Goal: Task Accomplishment & Management: Manage account settings

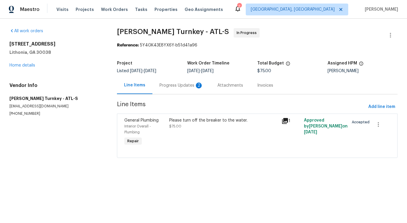
click at [184, 85] on div "Progress Updates 2" at bounding box center [182, 86] width 44 height 6
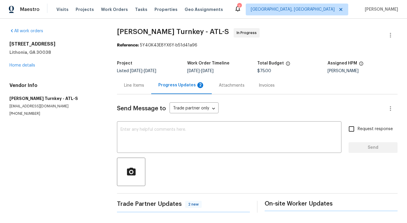
click at [176, 163] on div at bounding box center [257, 172] width 281 height 28
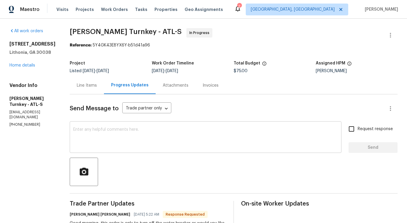
click at [189, 133] on textarea at bounding box center [205, 137] width 265 height 21
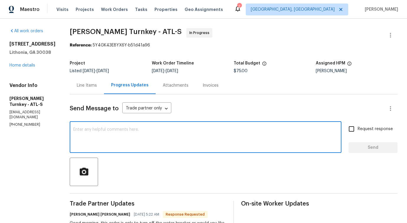
click at [85, 87] on div "Line Items" at bounding box center [87, 86] width 20 height 6
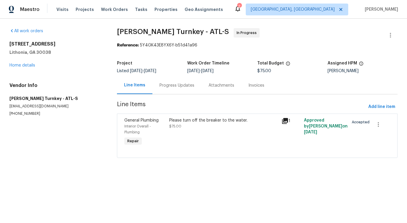
click at [140, 88] on div "Line Items" at bounding box center [134, 85] width 35 height 17
click at [153, 84] on div "Progress Updates" at bounding box center [177, 85] width 49 height 17
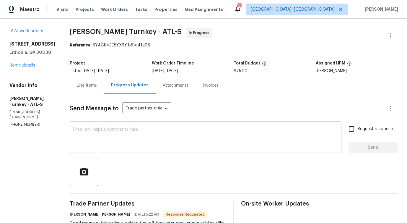
click at [171, 125] on div "x ​" at bounding box center [206, 138] width 272 height 30
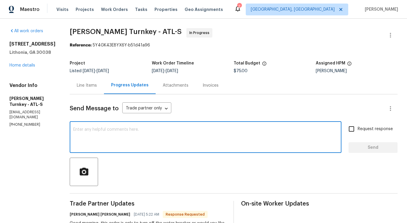
click at [84, 91] on div "Line Items" at bounding box center [87, 85] width 34 height 17
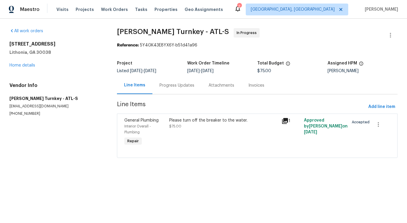
click at [228, 136] on div "Please turn off the breaker to the water. $75.00" at bounding box center [224, 132] width 112 height 33
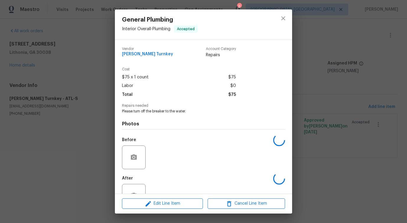
scroll to position [20, 0]
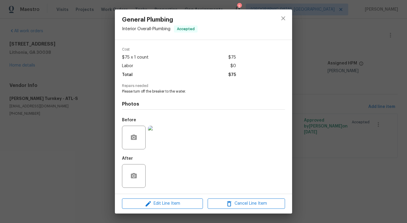
click at [157, 143] on img at bounding box center [160, 138] width 24 height 24
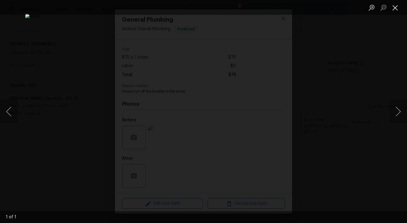
click at [393, 9] on button "Close lightbox" at bounding box center [396, 7] width 12 height 10
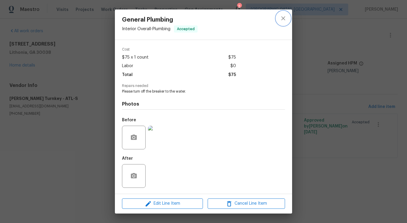
click at [283, 21] on icon "close" at bounding box center [283, 18] width 7 height 7
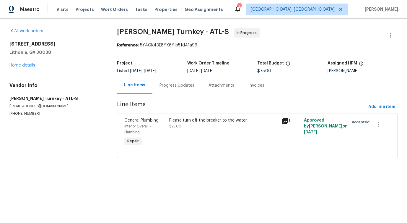
click at [183, 85] on div "Progress Updates" at bounding box center [177, 86] width 35 height 6
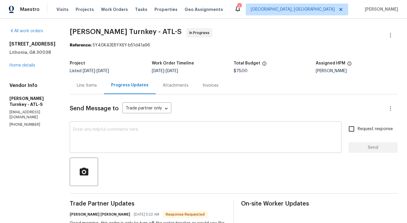
click at [177, 143] on textarea at bounding box center [205, 137] width 265 height 21
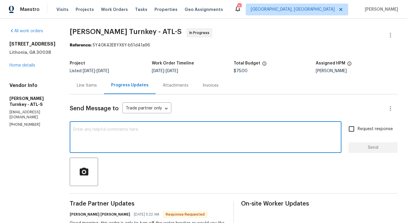
click at [75, 81] on div "Line Items" at bounding box center [87, 85] width 34 height 17
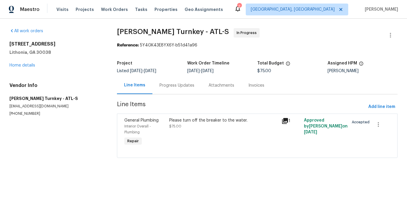
click at [184, 130] on div "Please turn off the breaker to the water. $75.00" at bounding box center [224, 132] width 112 height 33
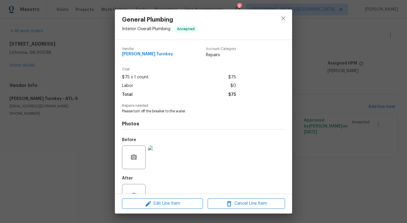
scroll to position [20, 0]
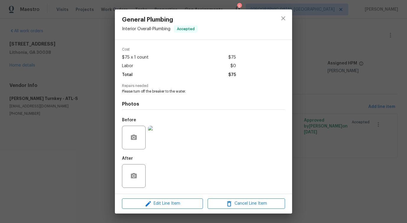
click at [159, 141] on img at bounding box center [160, 138] width 24 height 24
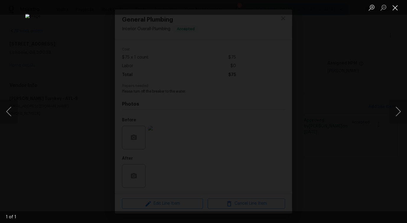
click at [397, 8] on button "Close lightbox" at bounding box center [396, 7] width 12 height 10
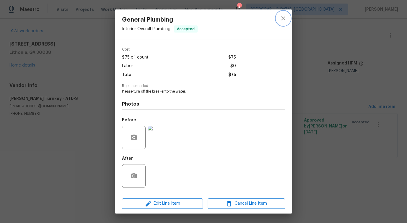
click at [284, 20] on icon "close" at bounding box center [283, 18] width 7 height 7
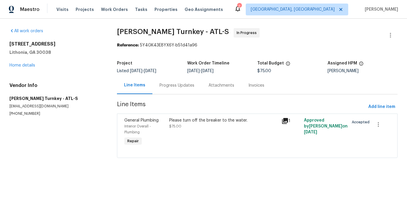
click at [170, 90] on div "Progress Updates" at bounding box center [177, 85] width 49 height 17
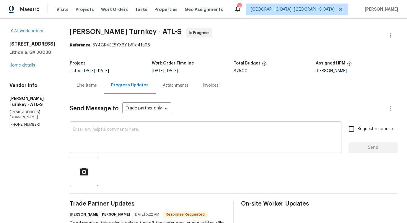
click at [175, 130] on textarea at bounding box center [205, 137] width 265 height 21
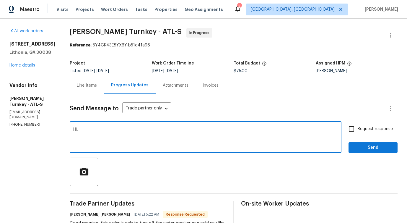
click at [141, 148] on textarea "Hi," at bounding box center [205, 137] width 265 height 21
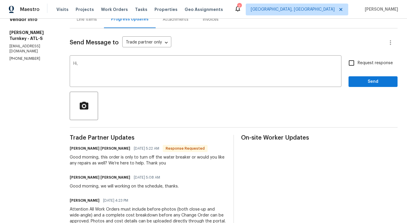
scroll to position [91, 0]
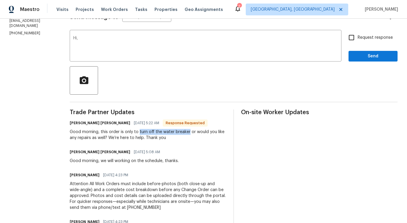
drag, startPoint x: 133, startPoint y: 132, endPoint x: 182, endPoint y: 132, distance: 49.4
click at [182, 132] on div "Good morning, this order is only to turn off the water breaker or would you lik…" at bounding box center [148, 135] width 157 height 12
copy div "turn off the water breaker"
click at [115, 37] on textarea "Hi," at bounding box center [205, 46] width 265 height 21
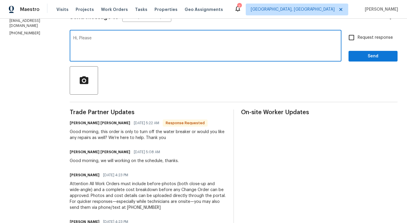
paste textarea "turn off the water breaker"
click at [179, 53] on textarea "Hi, Please turn off the water breaker" at bounding box center [205, 46] width 265 height 21
drag, startPoint x: 75, startPoint y: 38, endPoint x: 204, endPoint y: 38, distance: 128.9
click at [204, 38] on textarea "Hi, Please turn off the water breaker alone." at bounding box center [205, 46] width 265 height 21
click at [182, 40] on textarea "Hi," at bounding box center [205, 46] width 265 height 21
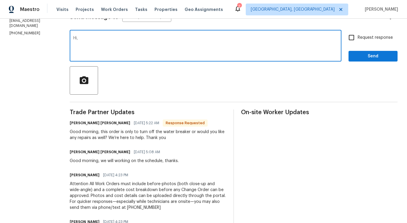
click at [133, 43] on textarea "Hi," at bounding box center [205, 46] width 265 height 21
paste textarea "Turn off the water breaker only, please."
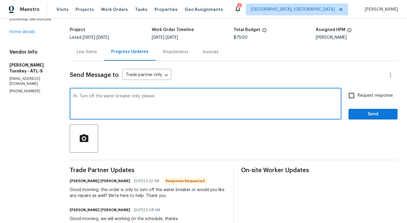
scroll to position [32, 0]
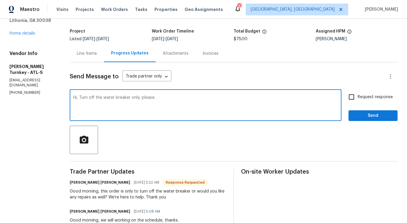
type textarea "Hi, Turn off the water breaker only, please."
click at [365, 97] on span "Request response" at bounding box center [375, 97] width 35 height 6
click at [358, 97] on input "Request response" at bounding box center [352, 97] width 12 height 12
checkbox input "true"
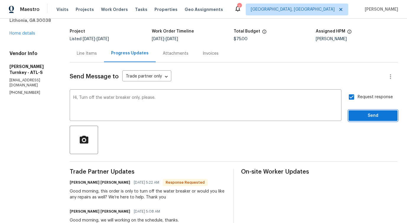
click at [379, 114] on span "Send" at bounding box center [374, 115] width 40 height 7
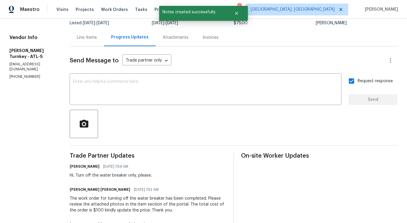
scroll to position [0, 0]
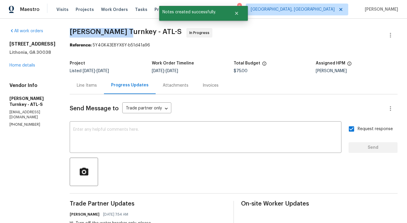
drag, startPoint x: 64, startPoint y: 33, endPoint x: 116, endPoint y: 33, distance: 51.5
click at [116, 33] on span "Davis Turnkey - ATL-S" at bounding box center [126, 31] width 112 height 7
copy span "Davis Turnkey -"
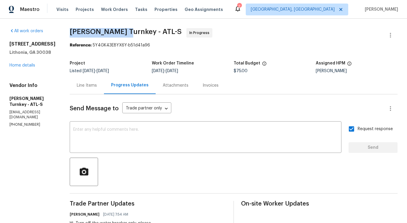
copy span "Davis Turnkey -"
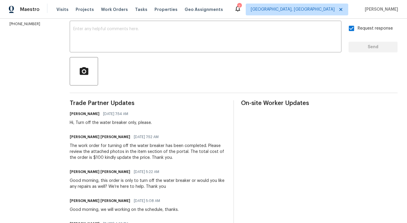
scroll to position [102, 0]
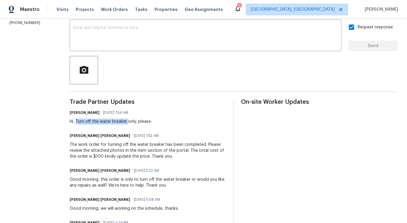
drag, startPoint x: 71, startPoint y: 121, endPoint x: 121, endPoint y: 123, distance: 50.3
click at [121, 123] on div "Hi, Turn off the water breaker only, please." at bounding box center [111, 122] width 82 height 6
copy div "Turn off the water breaker"
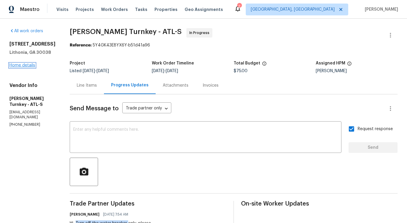
click at [22, 67] on link "Home details" at bounding box center [22, 65] width 26 height 4
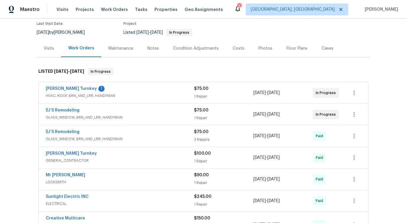
scroll to position [51, 0]
click at [65, 89] on link "Davis Turnkey" at bounding box center [71, 88] width 51 height 4
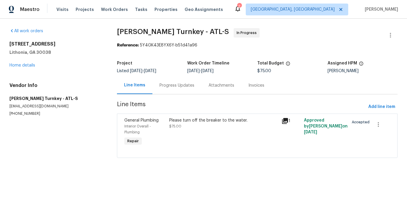
click at [167, 87] on div "Progress Updates" at bounding box center [177, 86] width 35 height 6
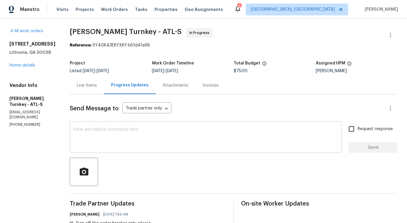
click at [169, 128] on textarea at bounding box center [205, 137] width 265 height 21
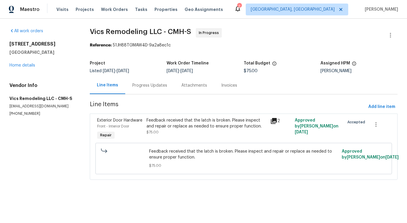
click at [151, 88] on div "Progress Updates" at bounding box center [149, 85] width 49 height 17
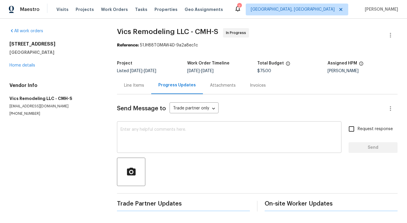
click at [158, 135] on textarea at bounding box center [230, 137] width 218 height 21
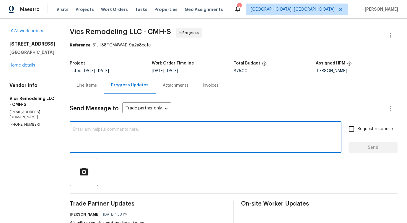
click at [87, 92] on div "Line Items" at bounding box center [87, 85] width 34 height 17
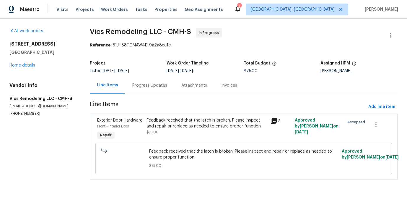
click at [197, 129] on div "Feedback received that the latch is broken. Please inspect and repair or replac…" at bounding box center [207, 123] width 120 height 12
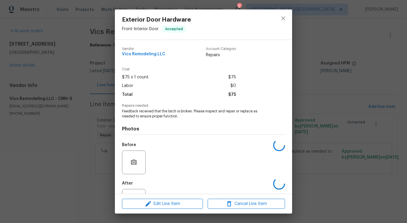
scroll to position [25, 0]
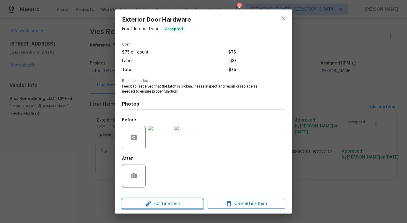
click at [163, 208] on button "Edit Line Item" at bounding box center [162, 204] width 81 height 10
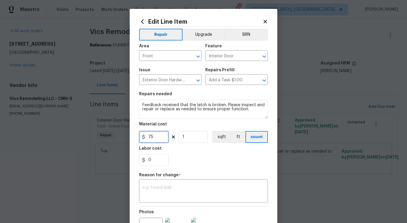
click at [155, 137] on input "75" at bounding box center [154, 137] width 30 height 12
type input "555"
click at [207, 193] on textarea at bounding box center [204, 191] width 122 height 12
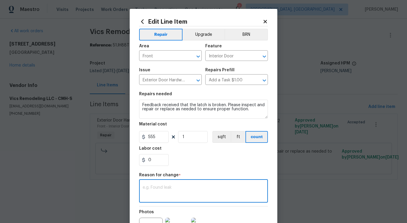
paste textarea "(PS) Updated cost per BR team approval."
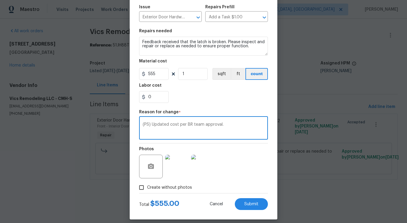
scroll to position [69, 0]
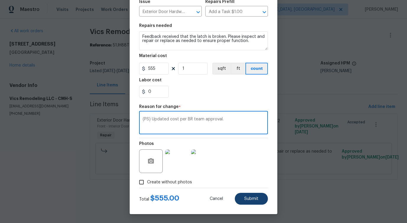
type textarea "(PS) Updated cost per BR team approval."
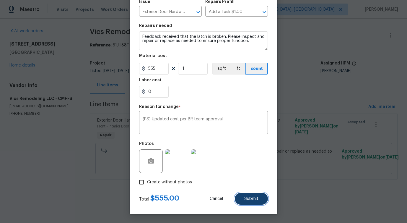
click at [254, 201] on button "Submit" at bounding box center [251, 199] width 33 height 12
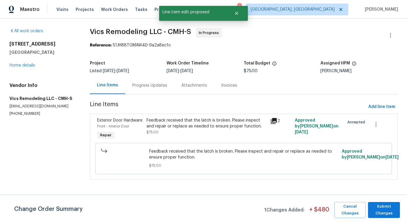
scroll to position [0, 0]
click at [387, 211] on span "Submit Changes" at bounding box center [384, 210] width 26 height 14
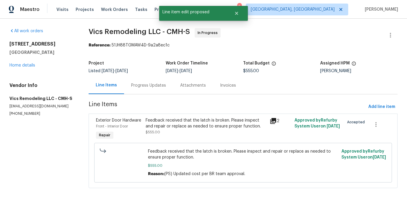
click at [157, 88] on div "Progress Updates" at bounding box center [148, 85] width 49 height 17
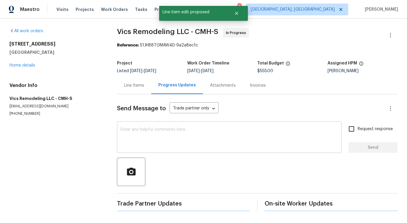
click at [165, 138] on textarea at bounding box center [230, 137] width 218 height 21
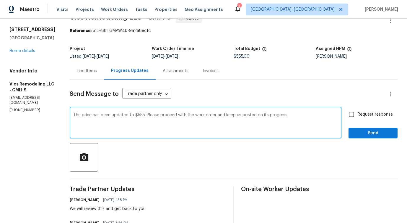
scroll to position [41, 0]
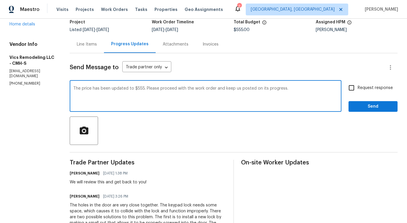
type textarea "The price has been updated to $555. Please proceed with the work order and keep…"
click at [357, 84] on input "Request response" at bounding box center [352, 88] width 12 height 12
checkbox input "true"
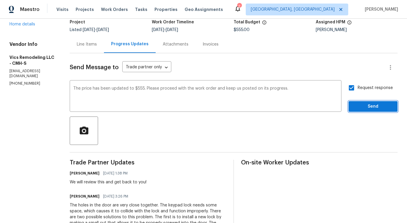
click at [367, 109] on span "Send" at bounding box center [374, 106] width 40 height 7
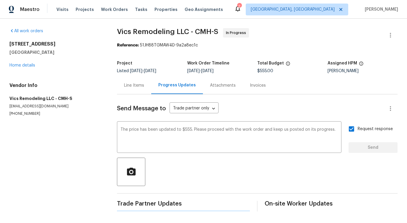
scroll to position [0, 0]
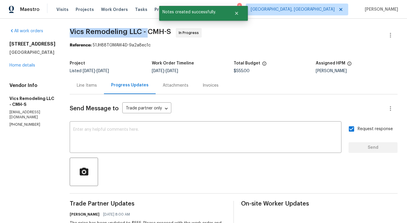
drag, startPoint x: 61, startPoint y: 30, endPoint x: 141, endPoint y: 33, distance: 80.2
copy span "Vics Remodeling LLC -"
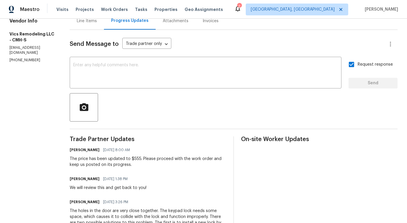
scroll to position [65, 0]
drag, startPoint x: 64, startPoint y: 159, endPoint x: 135, endPoint y: 158, distance: 70.7
click at [135, 158] on div "The price has been updated to $555. Please proceed with the work order and keep…" at bounding box center [148, 162] width 157 height 12
copy div "The price has been updated to $555"
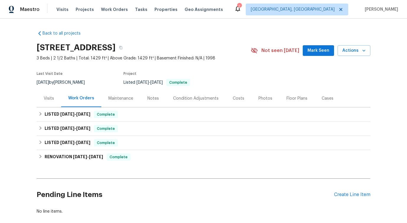
scroll to position [32, 0]
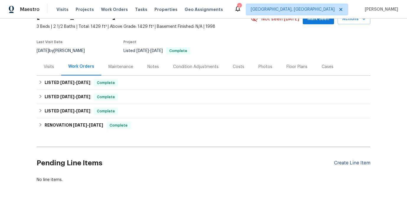
click at [352, 161] on div "Create Line Item" at bounding box center [352, 163] width 36 height 6
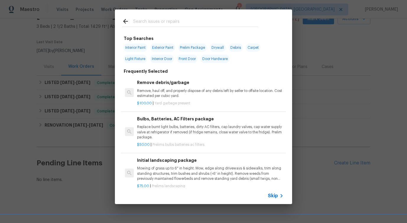
click at [276, 197] on span "Skip" at bounding box center [273, 196] width 10 height 6
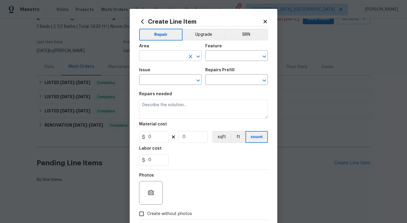
click at [180, 57] on input "text" at bounding box center [162, 56] width 46 height 9
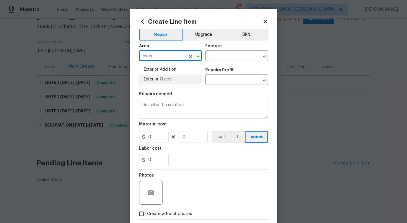
click at [165, 83] on li "Exterior Overall" at bounding box center [170, 80] width 63 height 10
type input "Exterior Overall"
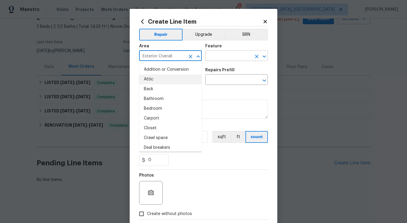
click at [221, 55] on input "text" at bounding box center [229, 56] width 46 height 9
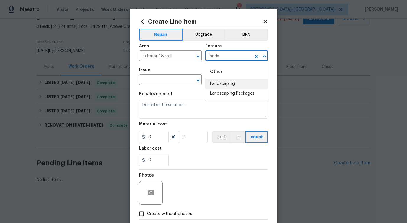
click at [222, 85] on li "Landscaping" at bounding box center [237, 84] width 63 height 10
type input "Landscaping"
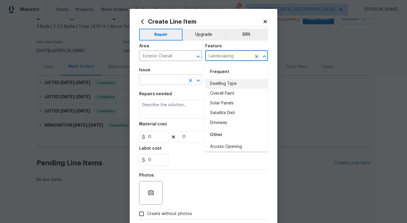
click at [163, 80] on input "text" at bounding box center [162, 80] width 46 height 9
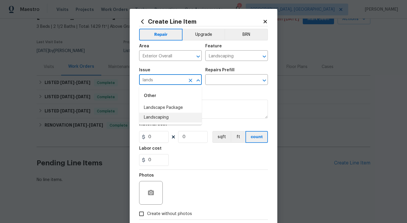
click at [152, 120] on li "Landscaping" at bounding box center [170, 118] width 63 height 10
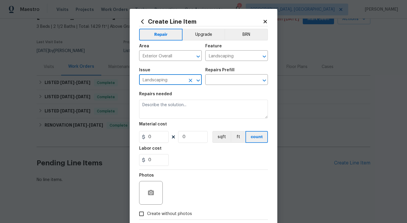
type input "Landscaping"
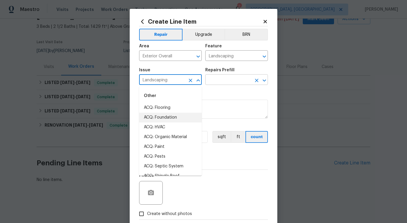
click at [234, 85] on input "text" at bounding box center [229, 80] width 46 height 9
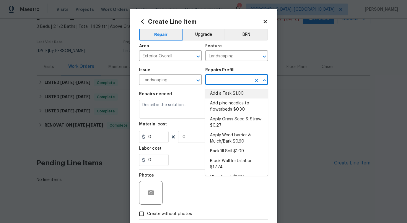
click at [227, 92] on li "Add a Task $1.00" at bounding box center [237, 94] width 63 height 10
type input "Add a Task $1.00"
type textarea "HPM to detail"
type input "1"
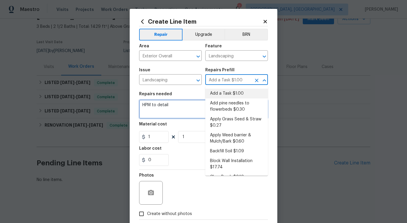
click at [160, 108] on textarea "HPM to detail" at bounding box center [203, 109] width 129 height 19
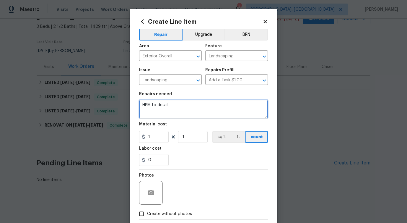
click at [160, 108] on textarea "HPM to detail" at bounding box center [203, 109] width 129 height 19
paste textarea "As per the request, WO for trimming back the tree to clear it off the house, ha…"
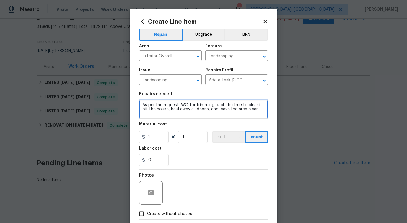
type textarea "As per the request, WO for trimming back the tree to clear it off the house, ha…"
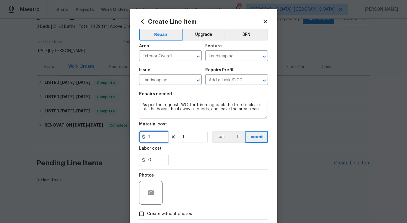
click at [157, 137] on input "1" at bounding box center [154, 137] width 30 height 12
type input "100"
click at [222, 182] on div "Photos" at bounding box center [203, 189] width 129 height 38
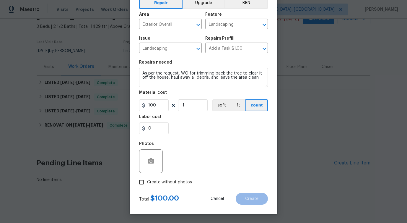
click at [179, 186] on label "Create without photos" at bounding box center [164, 182] width 56 height 11
click at [147, 186] on input "Create without photos" at bounding box center [141, 182] width 11 height 11
checkbox input "true"
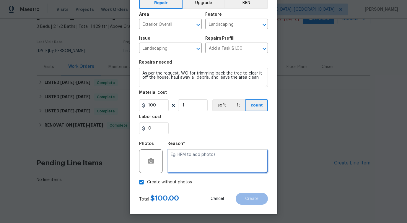
click at [208, 165] on textarea at bounding box center [218, 161] width 101 height 24
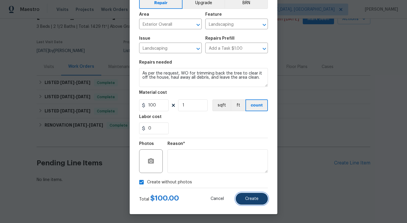
click at [248, 198] on span "Create" at bounding box center [251, 199] width 13 height 4
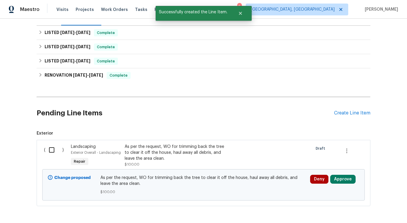
scroll to position [105, 0]
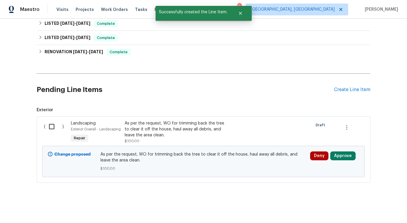
click at [51, 125] on input "checkbox" at bounding box center [54, 126] width 17 height 12
checkbox input "true"
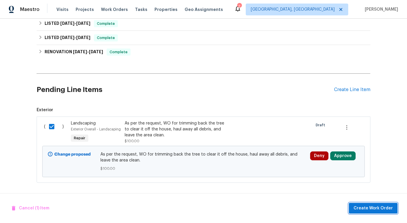
click at [386, 209] on span "Create Work Order" at bounding box center [373, 208] width 39 height 7
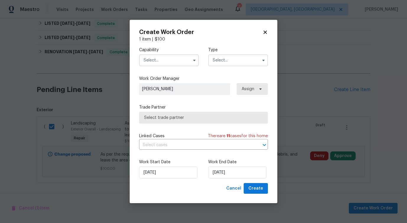
click at [180, 63] on input "text" at bounding box center [169, 60] width 60 height 12
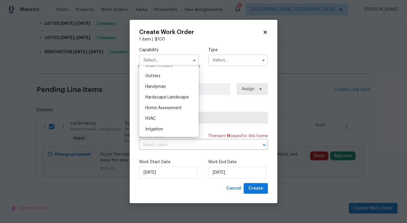
scroll to position [313, 0]
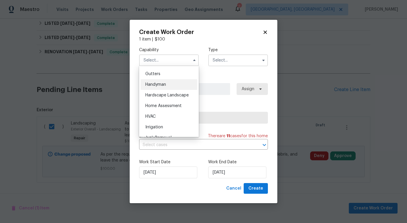
click at [165, 85] on span "Handyman" at bounding box center [155, 85] width 21 height 4
type input "Handyman"
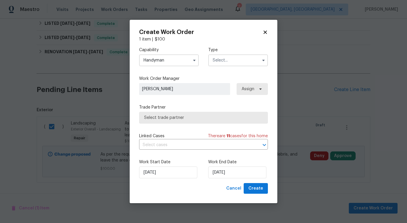
click at [225, 59] on input "text" at bounding box center [238, 60] width 60 height 12
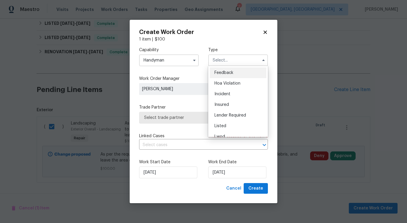
click at [222, 72] on span "Feedback" at bounding box center [224, 73] width 19 height 4
type input "Feedback"
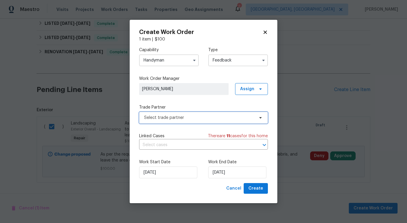
click at [178, 119] on span "Select trade partner" at bounding box center [199, 118] width 110 height 6
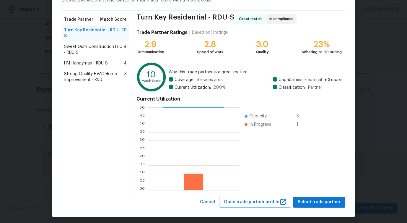
scroll to position [38, 0]
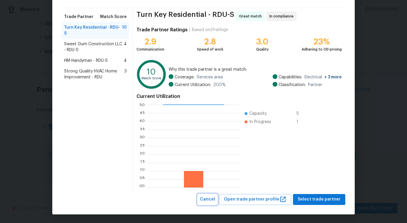
click at [212, 202] on span "Cancel" at bounding box center [207, 199] width 15 height 7
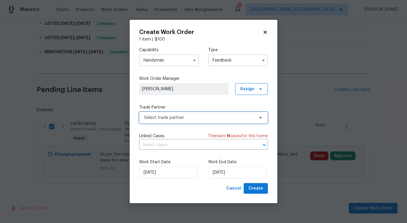
scroll to position [0, 0]
click at [168, 60] on input "Handyman" at bounding box center [169, 60] width 60 height 12
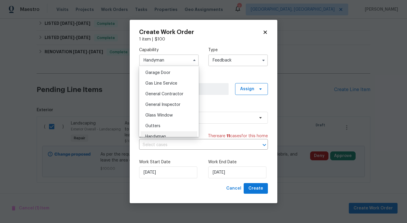
scroll to position [266, 0]
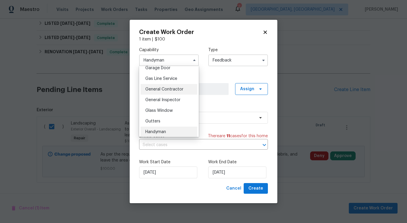
click at [168, 93] on div "General Contractor" at bounding box center [169, 89] width 57 height 11
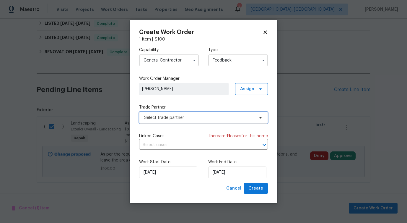
click at [177, 117] on span "Select trade partner" at bounding box center [199, 118] width 110 height 6
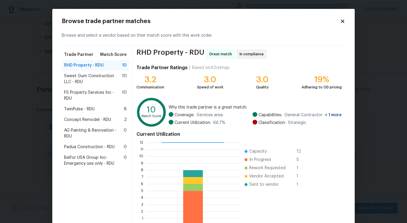
scroll to position [38, 0]
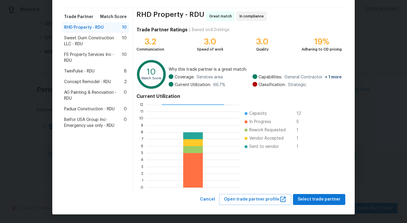
click at [212, 206] on div "Browse trade partner matches Browse and select a vendor based on their match sc…" at bounding box center [203, 92] width 303 height 243
click at [213, 199] on span "Cancel" at bounding box center [207, 199] width 15 height 7
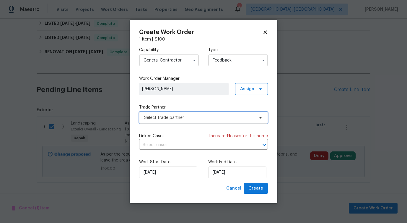
scroll to position [0, 0]
click at [168, 65] on input "General Contractor" at bounding box center [169, 60] width 60 height 12
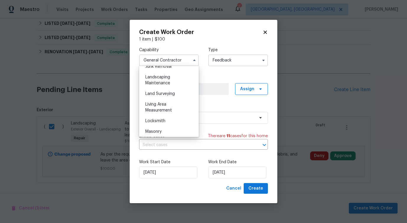
scroll to position [376, 0]
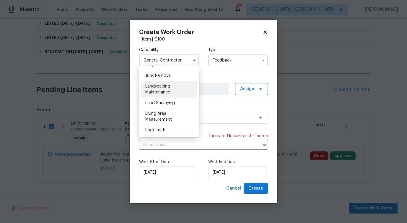
click at [166, 86] on span "Landscaping Maintenance" at bounding box center [157, 89] width 25 height 10
type input "Landscaping Maintenance"
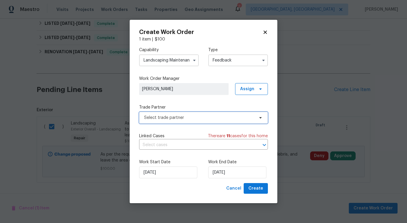
click at [175, 120] on span "Select trade partner" at bounding box center [199, 118] width 110 height 6
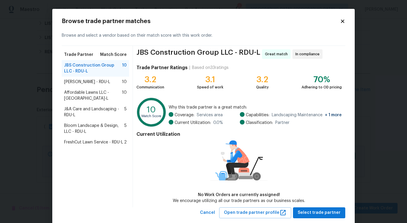
click at [95, 82] on span "Cameron Sweeney - RDU-L" at bounding box center [87, 82] width 46 height 6
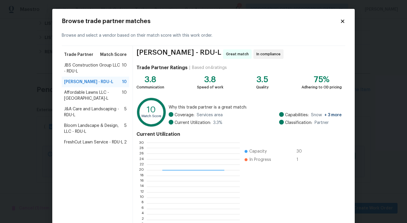
scroll to position [38, 0]
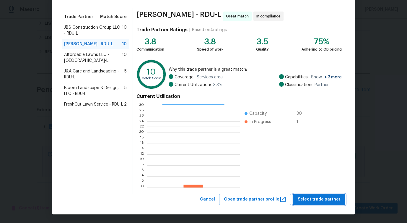
click at [315, 197] on span "Select trade partner" at bounding box center [319, 199] width 43 height 7
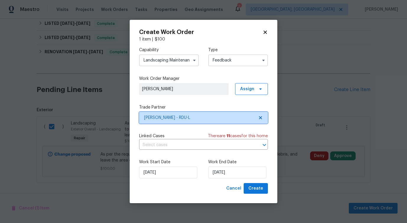
scroll to position [0, 0]
click at [163, 147] on input "text" at bounding box center [195, 144] width 112 height 9
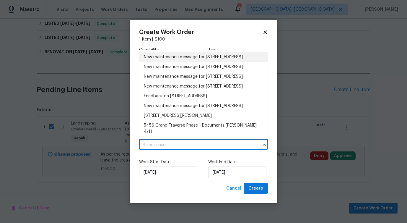
click at [172, 62] on li "New maintenance message for 5456 Grand Traverse Dr , Raleigh, NC 27604" at bounding box center [203, 57] width 129 height 10
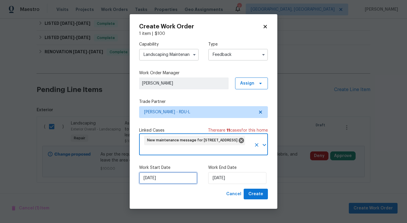
click at [156, 179] on input "9/26/2025" at bounding box center [168, 178] width 58 height 12
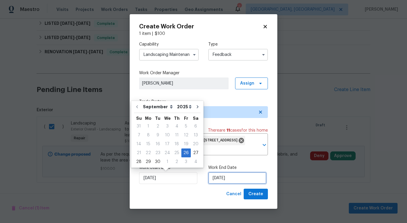
click at [223, 177] on input "9/26/2025" at bounding box center [237, 178] width 58 height 12
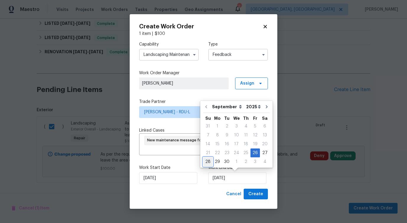
click at [210, 161] on div "28" at bounding box center [207, 162] width 9 height 8
type input "9/28/2025"
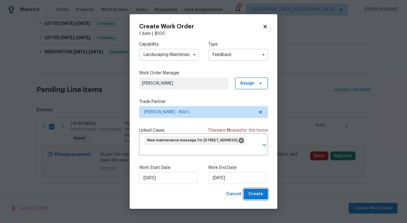
click at [257, 196] on span "Create" at bounding box center [256, 193] width 15 height 7
checkbox input "false"
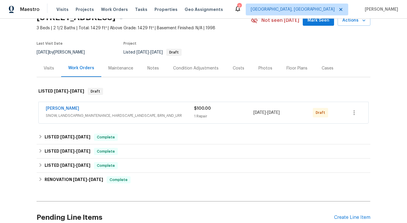
scroll to position [34, 0]
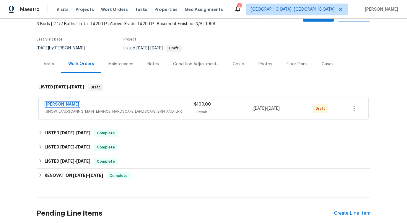
click at [68, 103] on link "[PERSON_NAME]" at bounding box center [62, 104] width 33 height 4
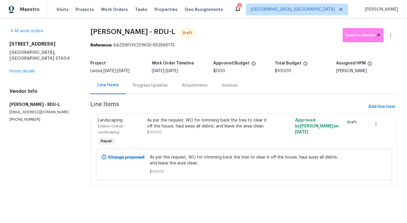
click at [159, 86] on div "Progress Updates" at bounding box center [150, 86] width 35 height 6
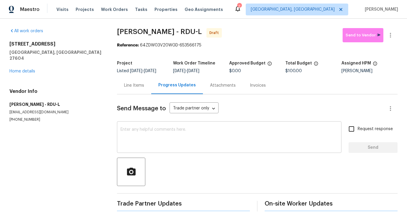
click at [164, 132] on textarea at bounding box center [230, 137] width 218 height 21
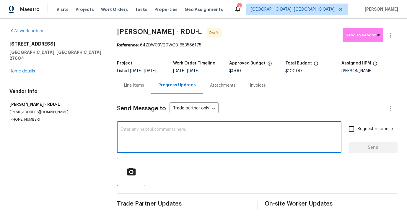
click at [195, 134] on textarea at bounding box center [230, 137] width 218 height 21
paste textarea "Hi this is Pavithra with Opendoor. I’m confirming you received the WO for the p…"
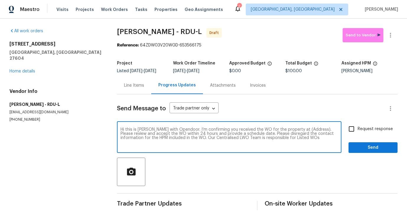
click at [301, 128] on textarea "Hi this is Pavithra with Opendoor. I’m confirming you received the WO for the p…" at bounding box center [230, 137] width 218 height 21
paste textarea "5456 Grand Traverse Dr, Raleigh, NC 27604"
type textarea "Hi this is Pavithra with Opendoor. I’m confirming you received the WO for the p…"
click at [368, 125] on label "Request response" at bounding box center [370, 129] width 48 height 12
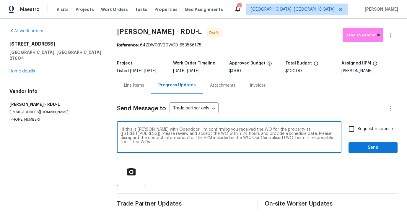
click at [358, 125] on input "Request response" at bounding box center [352, 129] width 12 height 12
checkbox input "true"
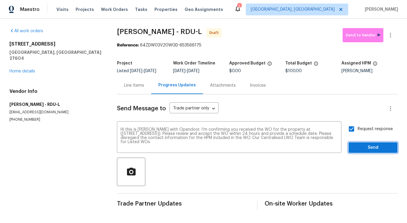
click at [368, 149] on span "Send" at bounding box center [374, 147] width 40 height 7
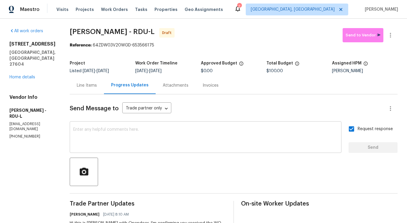
click at [247, 138] on textarea at bounding box center [205, 137] width 265 height 21
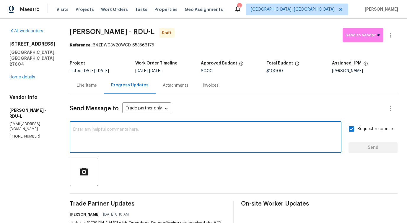
paste textarea "Attention All Work Orders must include before-photos (both close-up and wide-an…"
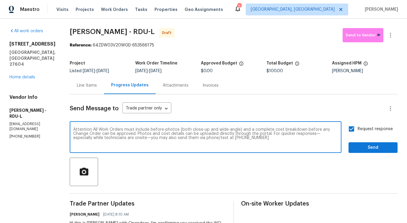
type textarea "Attention All Work Orders must include before-photos (both close-up and wide-an…"
click at [358, 151] on span "Send" at bounding box center [374, 147] width 40 height 7
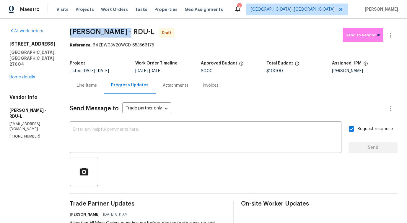
drag, startPoint x: 68, startPoint y: 30, endPoint x: 131, endPoint y: 32, distance: 63.0
click at [131, 32] on span "Cameron Sweeney - RDU-L" at bounding box center [112, 31] width 85 height 7
copy span "Cameron Sweeney"
click at [387, 38] on icon "button" at bounding box center [390, 35] width 7 height 7
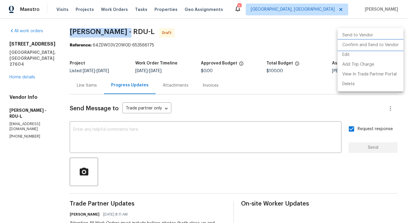
click at [372, 45] on li "Confirm and Send to Vendor" at bounding box center [371, 45] width 66 height 10
click at [219, 146] on div at bounding box center [203, 111] width 407 height 223
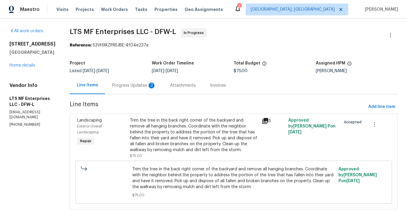
click at [117, 82] on div "Progress Updates 2" at bounding box center [134, 85] width 58 height 17
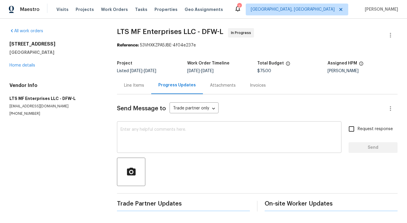
click at [132, 126] on div "x ​" at bounding box center [229, 138] width 225 height 30
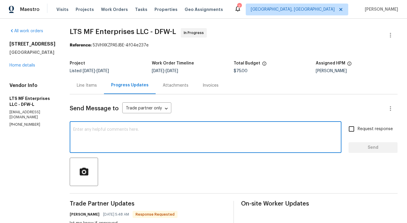
scroll to position [138, 0]
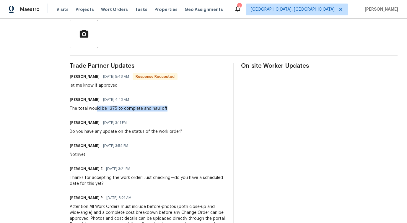
drag, startPoint x: 90, startPoint y: 111, endPoint x: 134, endPoint y: 113, distance: 44.1
click at [134, 113] on div "Trade Partner Updates Bill Albany [DATE] 5:48 AM Response Requested let me know…" at bounding box center [148, 175] width 157 height 224
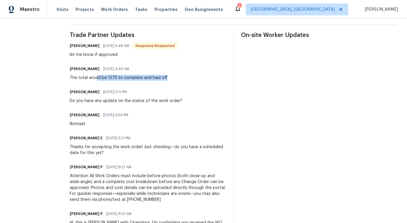
scroll to position [0, 0]
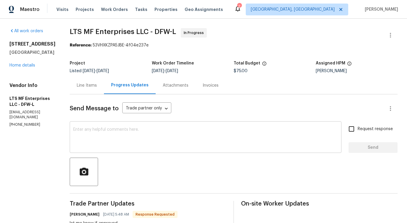
click at [151, 140] on textarea at bounding box center [205, 137] width 265 height 21
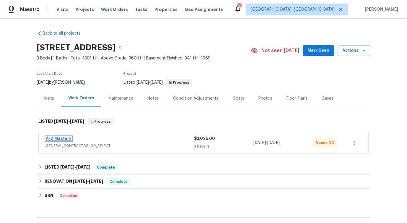
click at [58, 137] on link "A-Z Masters" at bounding box center [59, 139] width 26 height 4
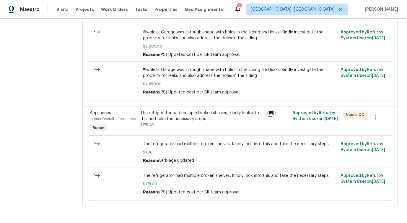
scroll to position [233, 0]
click at [386, 34] on div "Approved by Refurby System User on [DATE]" at bounding box center [363, 44] width 49 height 32
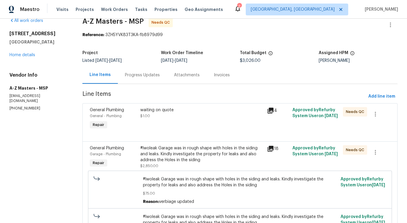
scroll to position [11, 0]
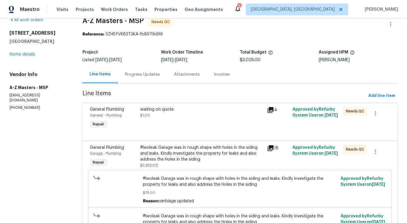
click at [135, 78] on div "Progress Updates" at bounding box center [142, 74] width 49 height 17
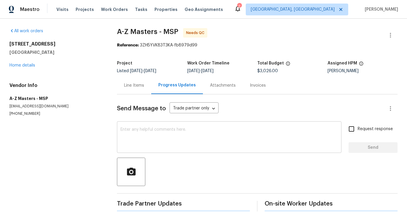
click at [149, 130] on textarea at bounding box center [230, 137] width 218 height 21
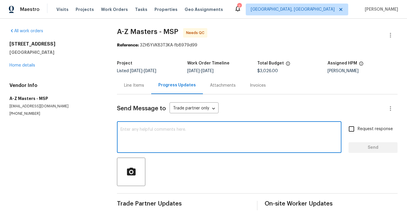
click at [135, 86] on div "Line Items" at bounding box center [134, 86] width 20 height 6
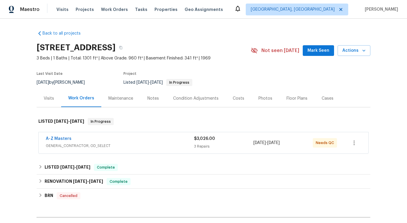
scroll to position [26, 0]
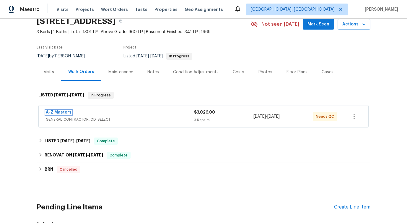
click at [57, 112] on link "A-Z Masters" at bounding box center [59, 112] width 26 height 4
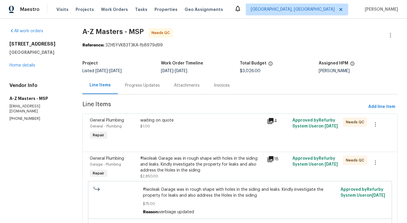
click at [143, 85] on div "Progress Updates" at bounding box center [142, 86] width 35 height 6
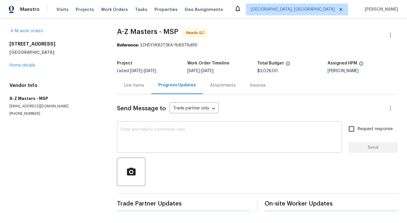
click at [151, 132] on textarea at bounding box center [230, 137] width 218 height 21
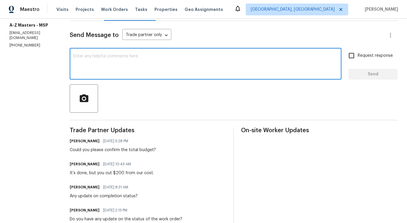
scroll to position [110, 0]
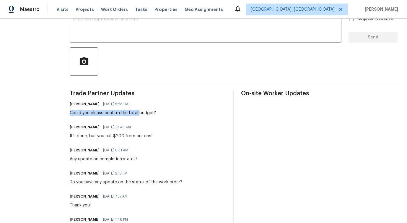
drag, startPoint x: 68, startPoint y: 112, endPoint x: 135, endPoint y: 112, distance: 67.4
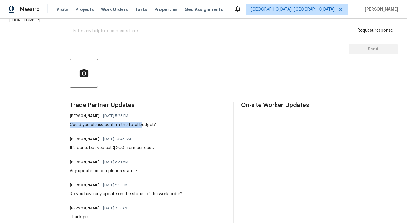
scroll to position [0, 0]
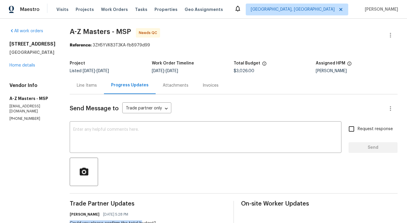
copy p "[PHONE_NUMBER]"
click at [80, 93] on div "Line Items" at bounding box center [87, 85] width 34 height 17
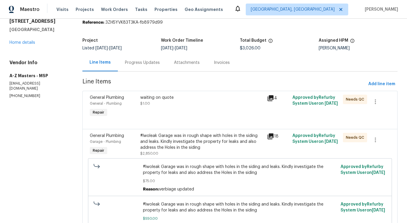
scroll to position [30, 0]
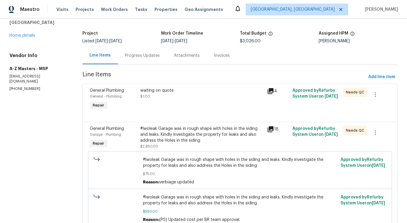
click at [182, 106] on div "waiting on quote $1.00" at bounding box center [202, 99] width 127 height 27
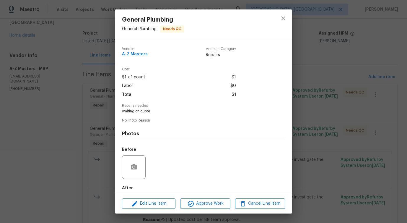
scroll to position [30, 0]
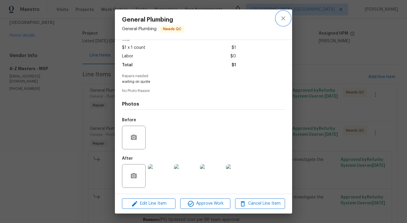
click at [288, 20] on button "close" at bounding box center [283, 18] width 14 height 14
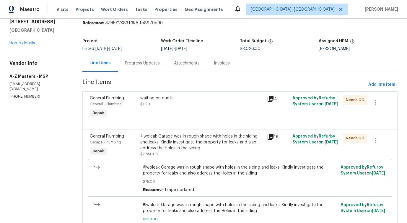
scroll to position [0, 0]
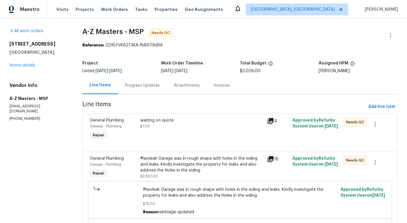
click at [145, 87] on div "Progress Updates" at bounding box center [142, 86] width 35 height 6
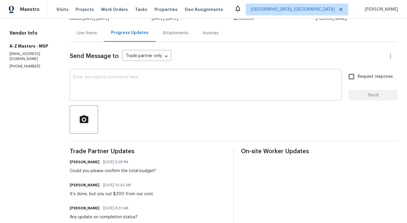
scroll to position [53, 0]
drag, startPoint x: 86, startPoint y: 170, endPoint x: 185, endPoint y: 170, distance: 98.8
click at [185, 170] on div "[PERSON_NAME] [DATE] 5:28 PM Could you please confirm the total budget?" at bounding box center [148, 166] width 157 height 16
copy div "please confirm the total budget?"
click at [154, 79] on textarea at bounding box center [205, 85] width 265 height 21
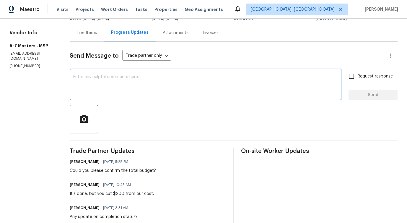
paste textarea "please confirm the total budget?"
click at [0, 0] on span "Please" at bounding box center [0, 0] width 0 height 0
click at [0, 0] on qb-div "Add a period finalization ." at bounding box center [0, 0] width 0 height 0
type textarea "Please confirm the total budget for finalization."
click at [359, 80] on label "Request response" at bounding box center [370, 76] width 48 height 12
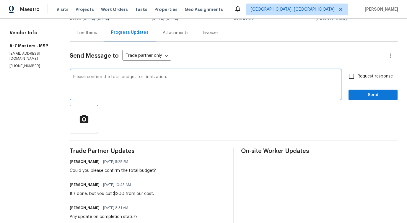
click at [358, 80] on input "Request response" at bounding box center [352, 76] width 12 height 12
checkbox input "true"
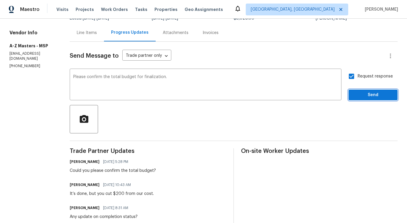
click at [361, 100] on button "Send" at bounding box center [373, 95] width 49 height 11
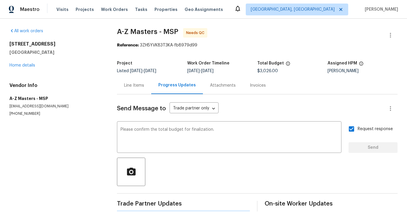
scroll to position [0, 0]
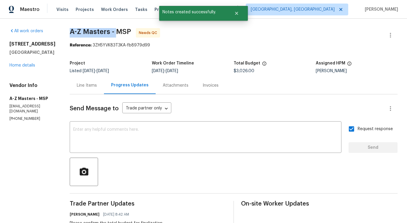
drag, startPoint x: 66, startPoint y: 33, endPoint x: 113, endPoint y: 33, distance: 46.4
click at [113, 33] on span "A-Z Masters - MSP" at bounding box center [101, 31] width 62 height 7
copy span "A-Z Masters -"
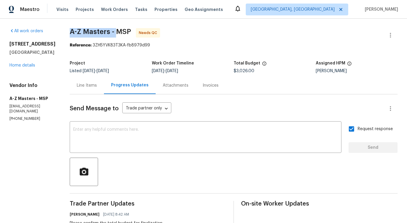
click at [87, 83] on div "Line Items" at bounding box center [87, 86] width 20 height 6
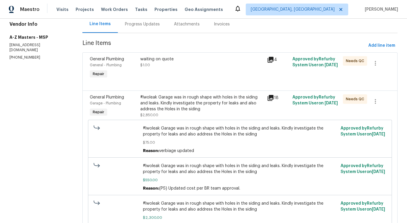
scroll to position [80, 0]
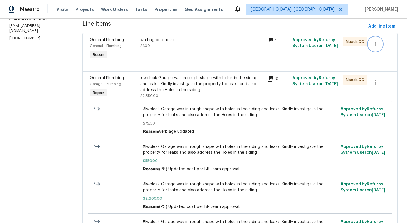
click at [376, 45] on icon "button" at bounding box center [375, 44] width 7 height 7
click at [270, 68] on div at bounding box center [203, 111] width 407 height 223
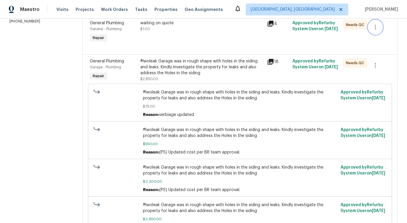
scroll to position [43, 0]
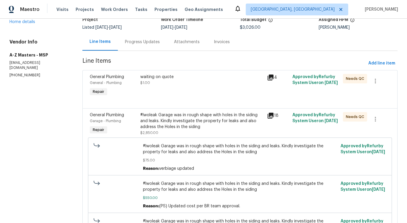
click at [242, 79] on div "waiting on quote" at bounding box center [201, 77] width 123 height 6
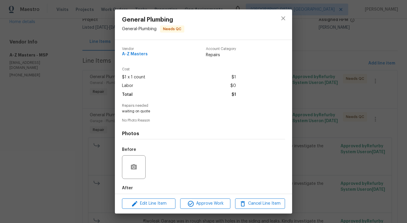
scroll to position [30, 0]
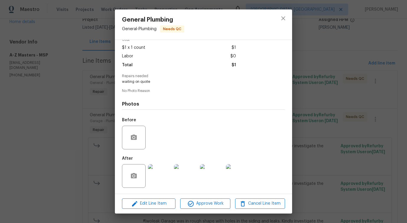
click at [174, 177] on img at bounding box center [186, 176] width 24 height 24
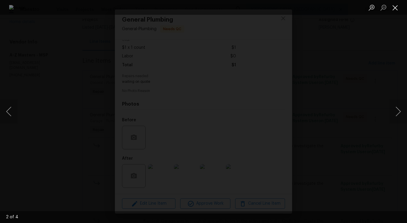
click at [396, 9] on button "Close lightbox" at bounding box center [396, 7] width 12 height 10
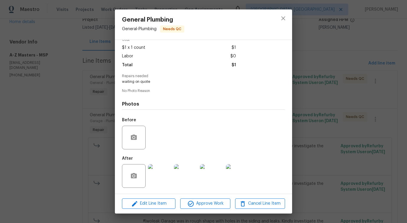
click at [155, 172] on img at bounding box center [160, 176] width 24 height 24
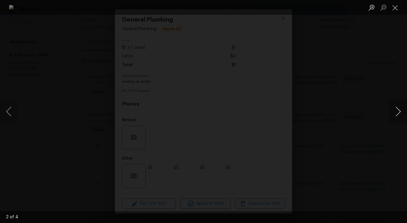
click at [399, 113] on button "Next image" at bounding box center [399, 112] width 18 height 24
click at [401, 112] on button "Next image" at bounding box center [399, 112] width 18 height 24
click at [394, 8] on button "Close lightbox" at bounding box center [396, 7] width 12 height 10
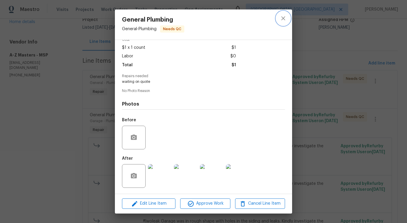
click at [286, 22] on button "close" at bounding box center [283, 18] width 14 height 14
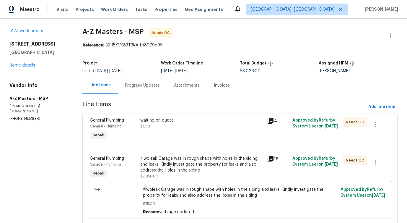
scroll to position [31, 0]
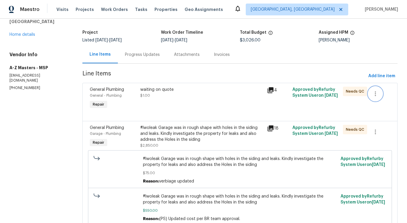
click at [376, 90] on icon "button" at bounding box center [375, 93] width 7 height 7
click at [379, 93] on li "Cancel" at bounding box center [380, 94] width 23 height 10
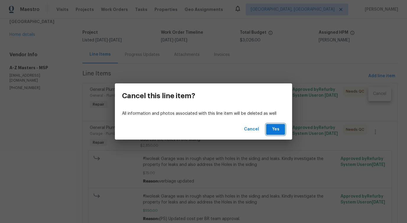
click at [271, 129] on span "Yes" at bounding box center [275, 129] width 9 height 7
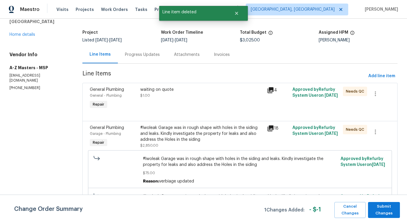
scroll to position [0, 0]
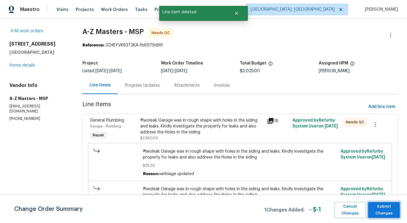
click at [381, 208] on span "Submit Changes" at bounding box center [384, 210] width 26 height 14
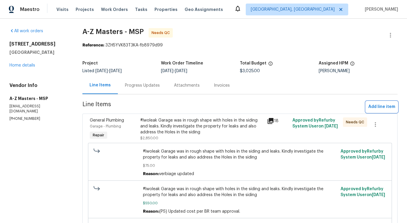
click at [388, 107] on span "Add line item" at bounding box center [382, 106] width 27 height 7
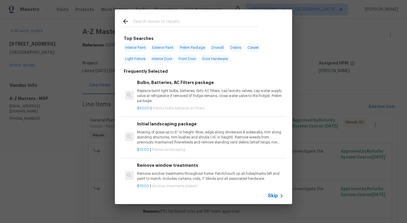
click at [274, 194] on span "Skip" at bounding box center [273, 196] width 10 height 6
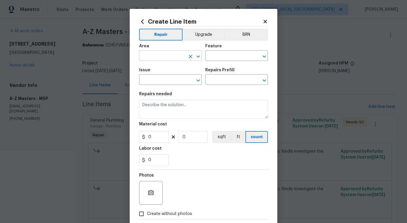
click at [172, 57] on input "text" at bounding box center [162, 56] width 46 height 9
click at [171, 70] on li "Plumbing" at bounding box center [170, 70] width 63 height 10
type input "Plumbing"
click at [219, 58] on input "text" at bounding box center [229, 56] width 46 height 9
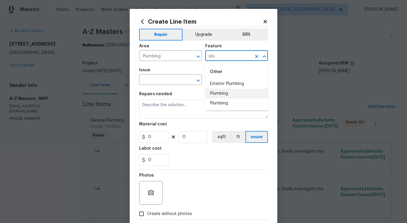
click at [220, 92] on li "Plumbing" at bounding box center [237, 94] width 63 height 10
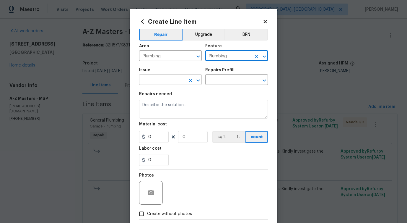
type input "Plumbing"
click at [173, 76] on input "text" at bounding box center [162, 80] width 46 height 9
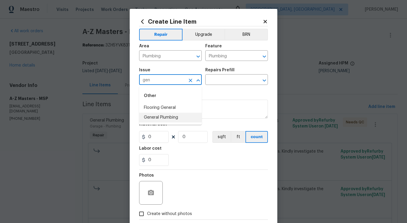
click at [171, 116] on li "General Plumbing" at bounding box center [170, 118] width 63 height 10
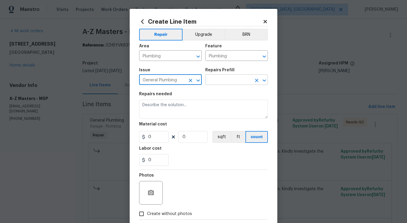
type input "General Plumbing"
click at [230, 77] on input "text" at bounding box center [229, 80] width 46 height 9
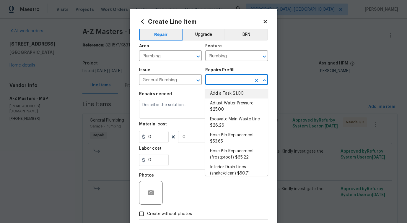
click at [219, 93] on li "Add a Task $1.00" at bounding box center [237, 94] width 63 height 10
type input "Add a Task $1.00"
type textarea "HPM to detail"
type input "1"
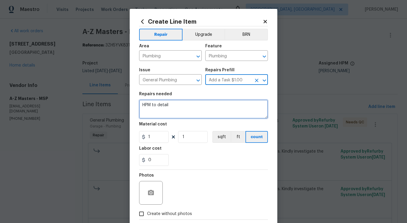
click at [151, 108] on textarea "HPM to detail" at bounding box center [203, 109] width 129 height 19
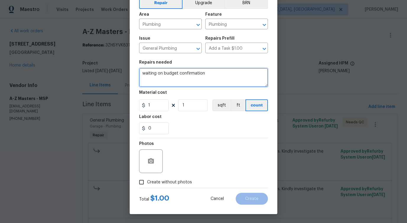
type textarea "waiting on budget confirmation"
click at [175, 186] on label "Create without photos" at bounding box center [164, 182] width 56 height 11
click at [147, 186] on input "Create without photos" at bounding box center [141, 182] width 11 height 11
checkbox input "true"
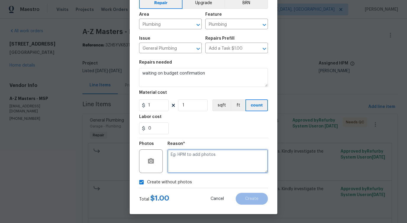
click at [204, 171] on textarea at bounding box center [218, 161] width 101 height 24
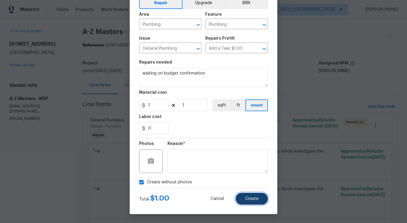
click at [250, 198] on span "Create" at bounding box center [251, 199] width 13 height 4
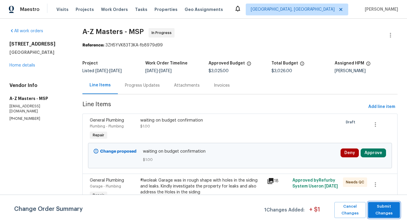
click at [380, 209] on span "Submit Changes" at bounding box center [384, 210] width 26 height 14
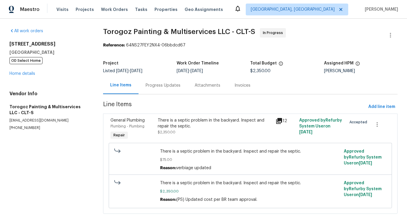
click at [160, 83] on div "Progress Updates" at bounding box center [163, 86] width 35 height 6
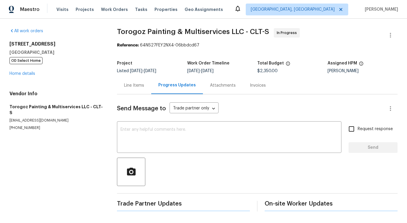
click at [168, 136] on textarea at bounding box center [230, 137] width 218 height 21
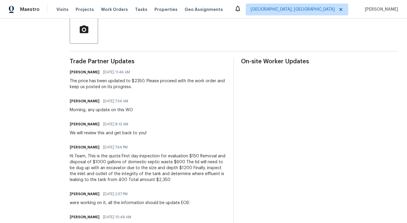
scroll to position [4, 0]
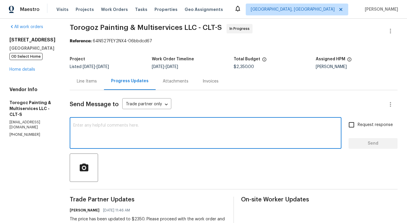
click at [146, 143] on textarea at bounding box center [205, 133] width 265 height 21
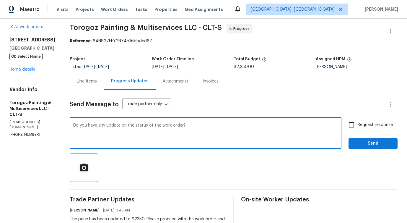
drag, startPoint x: 114, startPoint y: 125, endPoint x: 251, endPoint y: 134, distance: 137.7
click at [251, 134] on textarea "Do you have any update on the status of the work order?" at bounding box center [205, 133] width 265 height 21
type textarea "Do you have any update on the status of the work order?"
click at [368, 129] on label "Request response" at bounding box center [370, 125] width 48 height 12
click at [358, 129] on input "Request response" at bounding box center [352, 125] width 12 height 12
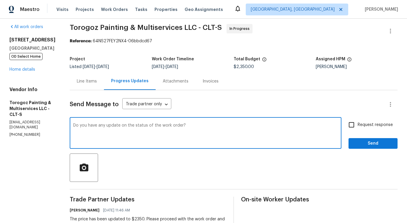
checkbox input "true"
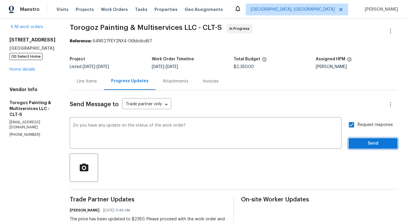
click at [371, 146] on span "Send" at bounding box center [374, 143] width 40 height 7
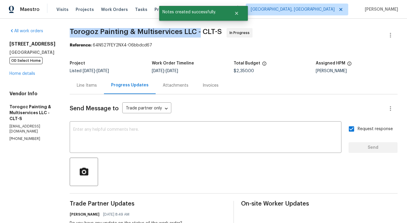
drag, startPoint x: 82, startPoint y: 33, endPoint x: 213, endPoint y: 33, distance: 131.3
copy span "Torogoz Painting & Multiservices LLC -"
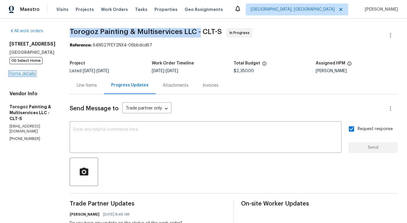
click at [30, 73] on link "Home details" at bounding box center [22, 74] width 26 height 4
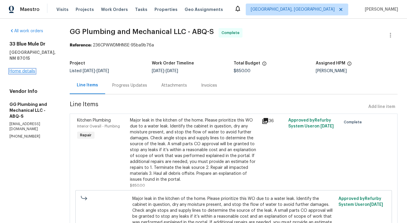
click at [25, 69] on link "Home details" at bounding box center [22, 71] width 26 height 4
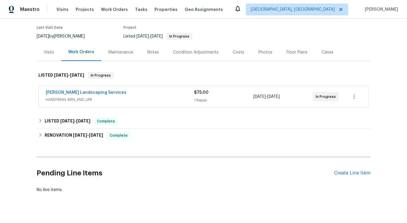
scroll to position [47, 0]
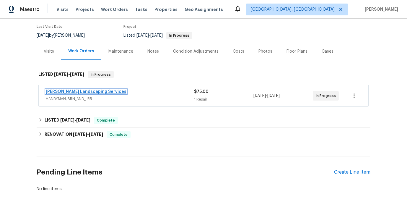
click at [88, 93] on link "[PERSON_NAME] Landscaping Services" at bounding box center [86, 92] width 81 height 4
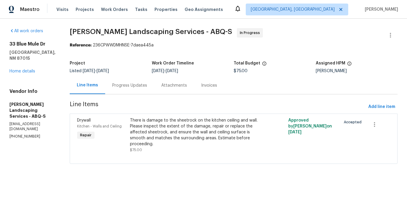
click at [139, 85] on div "Progress Updates" at bounding box center [129, 86] width 35 height 6
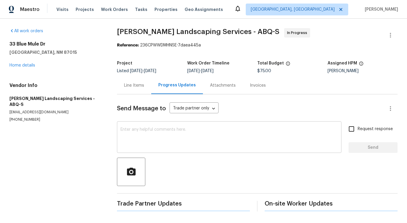
click at [155, 129] on textarea at bounding box center [230, 137] width 218 height 21
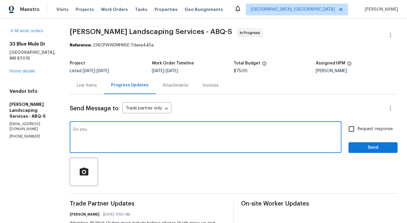
type textarea "Do you"
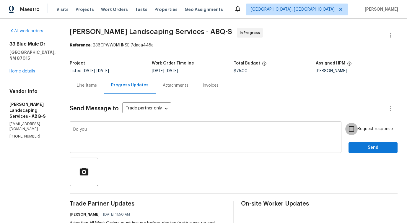
click at [346, 123] on input "Request response" at bounding box center [352, 129] width 12 height 12
checkbox input "true"
click at [127, 126] on div "Do you x ​" at bounding box center [206, 138] width 272 height 30
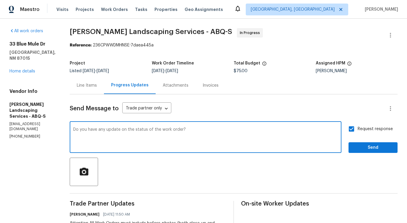
drag, startPoint x: 102, startPoint y: 130, endPoint x: 229, endPoint y: 139, distance: 127.8
click at [229, 139] on textarea "Do you have any update on the status of the work order?" at bounding box center [205, 137] width 265 height 21
click at [210, 139] on textarea "Do you have any update on the status of the work order?" at bounding box center [205, 137] width 265 height 21
type textarea "Do you have any update on the status of the work order?"
click at [385, 144] on span "Send" at bounding box center [374, 147] width 40 height 7
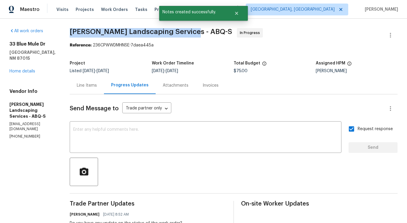
drag, startPoint x: 82, startPoint y: 29, endPoint x: 201, endPoint y: 28, distance: 119.2
click at [201, 28] on div "All work orders [STREET_ADDRESS][PERSON_NAME] Home details Vendor Info [PERSON_…" at bounding box center [203, 178] width 407 height 318
copy span "[PERSON_NAME] Landscaping Services -"
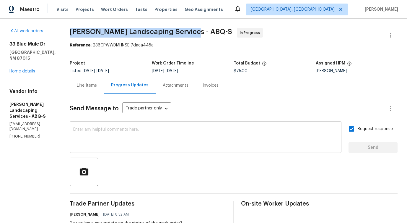
click at [232, 140] on textarea at bounding box center [205, 137] width 265 height 21
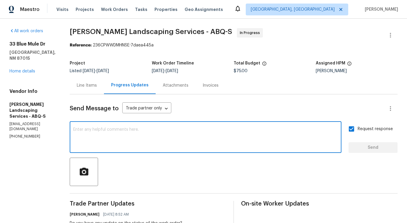
click at [203, 143] on textarea at bounding box center [205, 137] width 265 height 21
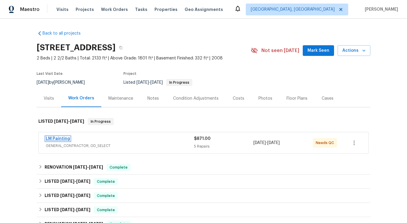
click at [62, 137] on link "LM Painting" at bounding box center [58, 139] width 24 height 4
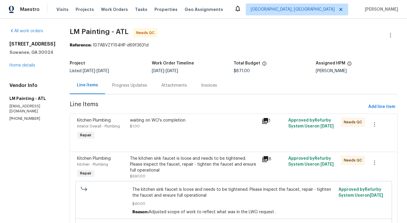
click at [147, 84] on div "Progress Updates" at bounding box center [129, 86] width 35 height 6
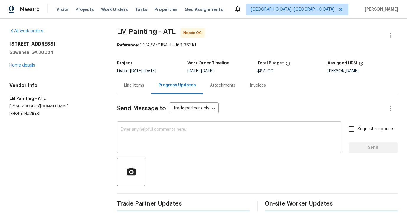
click at [166, 135] on textarea at bounding box center [230, 137] width 218 height 21
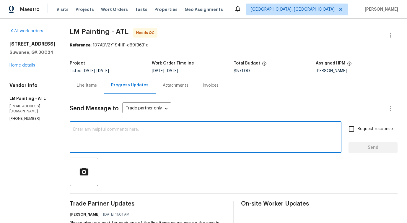
click at [189, 139] on textarea at bounding box center [205, 137] width 265 height 21
click at [97, 85] on div "Line Items" at bounding box center [87, 86] width 20 height 6
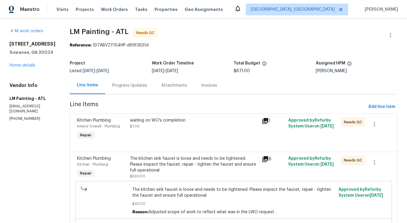
click at [185, 123] on div "waiting on WO's completion" at bounding box center [194, 120] width 129 height 6
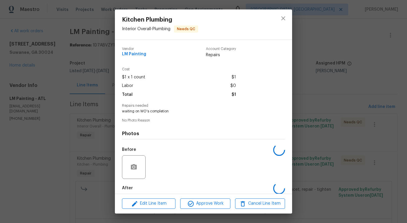
scroll to position [30, 0]
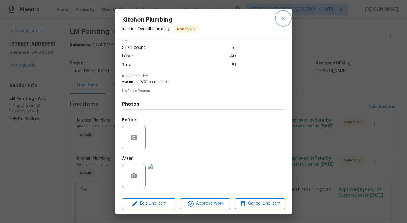
click at [289, 20] on button "close" at bounding box center [283, 18] width 14 height 14
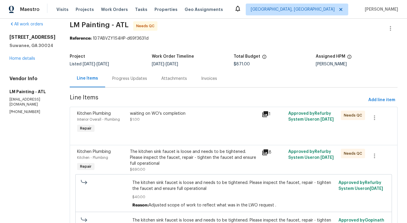
click at [202, 135] on div at bounding box center [233, 137] width 313 height 7
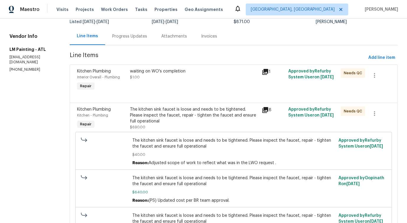
click at [206, 85] on div "waiting on WO's completion $1.00" at bounding box center [194, 80] width 132 height 27
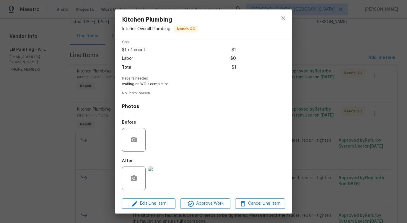
scroll to position [30, 0]
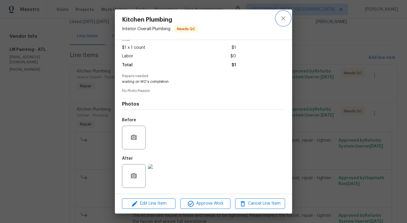
click at [284, 20] on icon "close" at bounding box center [283, 18] width 7 height 7
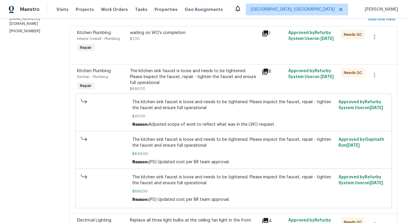
scroll to position [93, 0]
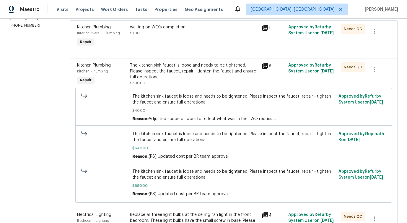
click at [223, 75] on div "The kitchen sink faucet is loose and needs to be tightened. Please inspect the …" at bounding box center [194, 71] width 129 height 18
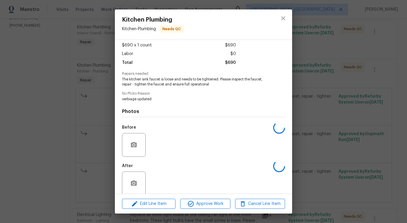
scroll to position [39, 0]
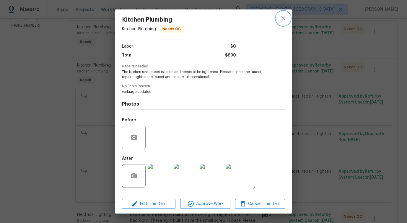
click at [284, 15] on icon "close" at bounding box center [283, 18] width 7 height 7
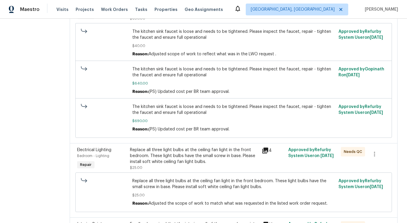
scroll to position [0, 0]
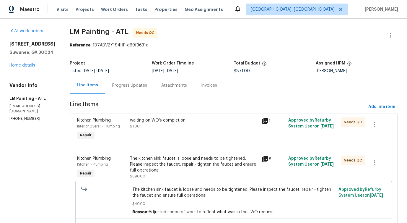
click at [189, 111] on span "Line Items" at bounding box center [218, 106] width 297 height 11
click at [278, 119] on div "1" at bounding box center [273, 120] width 23 height 7
click at [268, 122] on icon at bounding box center [266, 121] width 6 height 6
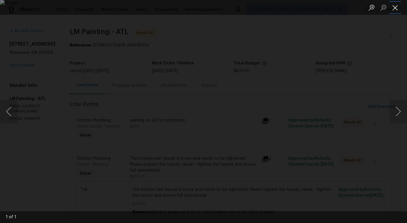
click at [395, 10] on button "Close lightbox" at bounding box center [396, 7] width 12 height 10
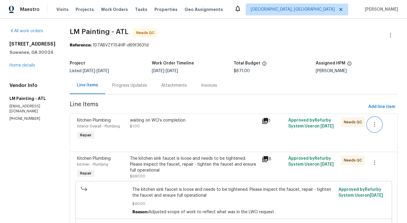
click at [373, 124] on icon "button" at bounding box center [374, 124] width 7 height 7
click at [385, 126] on li "Cancel" at bounding box center [380, 125] width 23 height 10
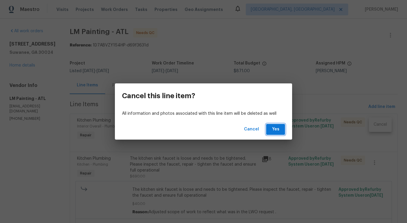
click at [276, 132] on span "Yes" at bounding box center [275, 129] width 9 height 7
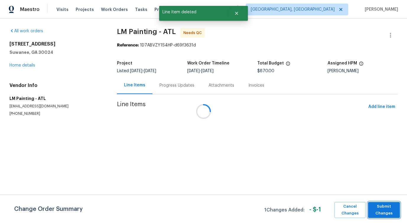
click at [384, 205] on span "Submit Changes" at bounding box center [384, 210] width 26 height 14
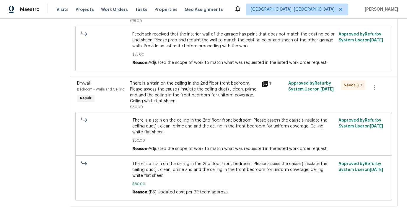
scroll to position [372, 0]
click at [214, 88] on div "There is a stain on the ceiling in the 2nd floor front bedroom. Please assess t…" at bounding box center [194, 92] width 129 height 24
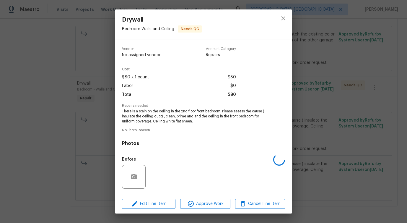
scroll to position [39, 0]
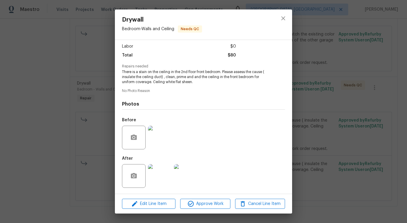
click at [158, 133] on img at bounding box center [160, 138] width 24 height 24
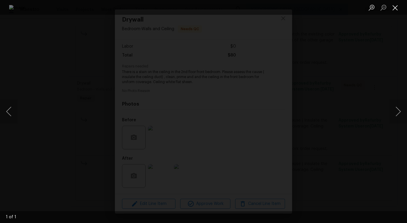
click at [397, 7] on button "Close lightbox" at bounding box center [396, 7] width 12 height 10
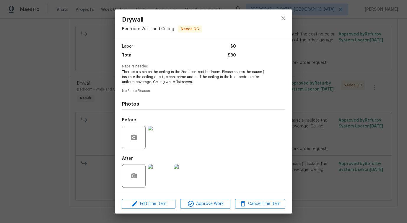
click at [161, 177] on img at bounding box center [160, 176] width 24 height 24
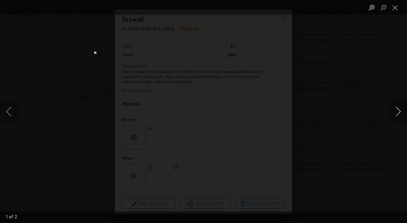
click at [401, 112] on button "Next image" at bounding box center [399, 112] width 18 height 24
click at [394, 7] on button "Close lightbox" at bounding box center [396, 7] width 12 height 10
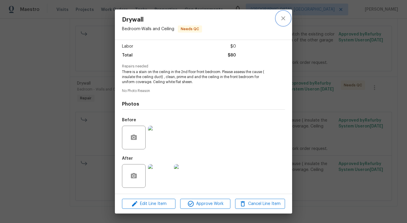
click at [280, 19] on icon "close" at bounding box center [283, 18] width 7 height 7
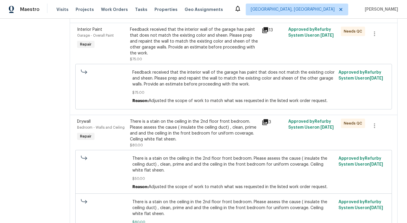
scroll to position [299, 0]
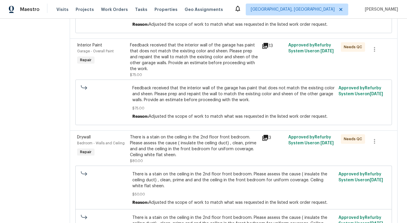
click at [217, 70] on div "Feedback received that the interior wall of the garage has paint that does not …" at bounding box center [194, 57] width 129 height 30
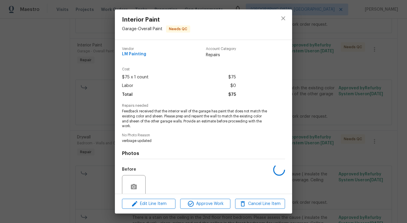
scroll to position [49, 0]
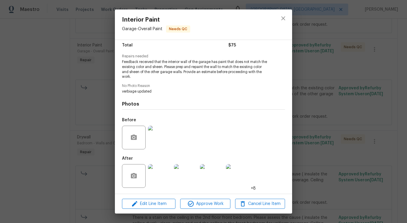
click at [164, 139] on img at bounding box center [160, 138] width 24 height 24
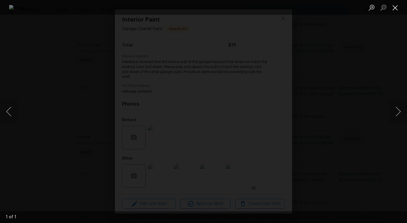
click at [394, 5] on button "Close lightbox" at bounding box center [396, 7] width 12 height 10
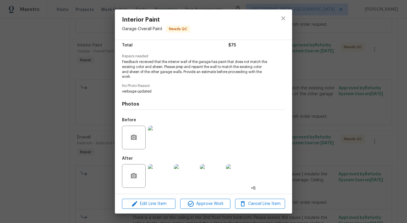
click at [158, 175] on img at bounding box center [160, 176] width 24 height 24
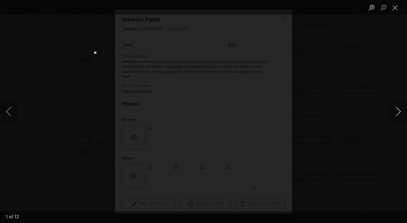
click at [395, 114] on button "Next image" at bounding box center [399, 112] width 18 height 24
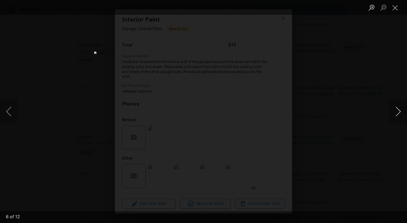
click at [395, 114] on button "Next image" at bounding box center [399, 112] width 18 height 24
click at [399, 112] on button "Next image" at bounding box center [399, 112] width 18 height 24
click at [394, 8] on button "Close lightbox" at bounding box center [396, 7] width 12 height 10
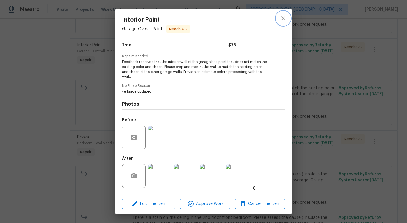
click at [284, 19] on icon "close" at bounding box center [283, 18] width 7 height 7
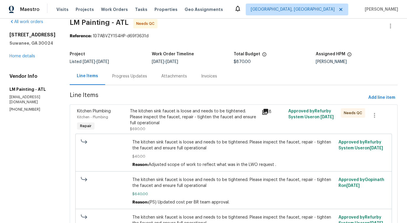
scroll to position [0, 0]
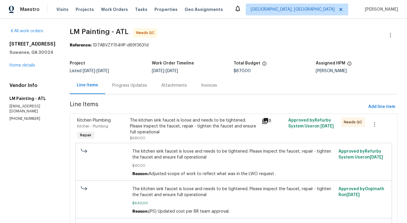
click at [274, 139] on div "8" at bounding box center [273, 129] width 26 height 27
click at [154, 88] on div "Progress Updates" at bounding box center [129, 85] width 49 height 17
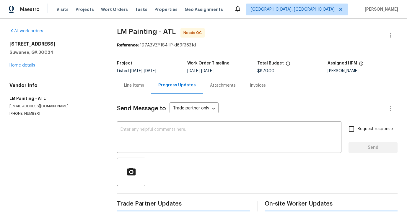
click at [166, 154] on div "Send Message to Trade partner only Trade partner only ​ x ​ Request response Se…" at bounding box center [257, 152] width 281 height 117
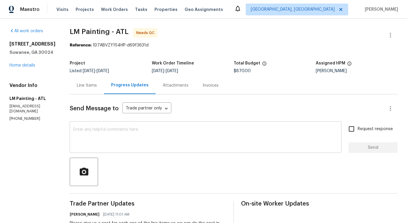
click at [166, 138] on textarea at bounding box center [205, 137] width 265 height 21
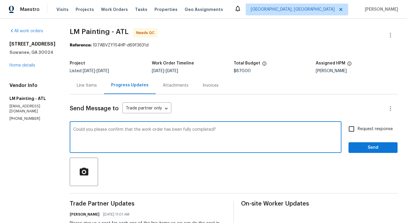
drag, startPoint x: 96, startPoint y: 131, endPoint x: 237, endPoint y: 132, distance: 141.3
click at [237, 131] on textarea "Could you please confirm that the work order has been fully completed?" at bounding box center [205, 137] width 265 height 21
type textarea "Could you please confirm that the work order has been fully completed?"
click at [360, 129] on span "Request response" at bounding box center [375, 129] width 35 height 6
click at [358, 129] on input "Request response" at bounding box center [352, 129] width 12 height 12
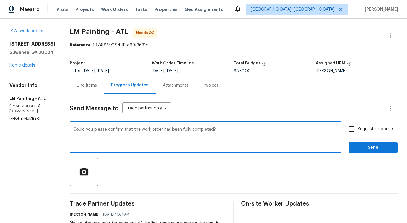
checkbox input "true"
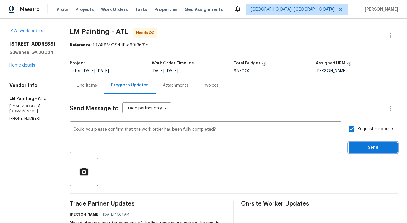
click at [364, 149] on span "Send" at bounding box center [374, 147] width 40 height 7
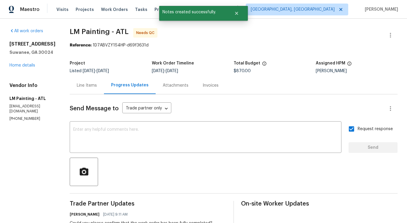
click at [104, 93] on div "Line Items" at bounding box center [87, 85] width 34 height 17
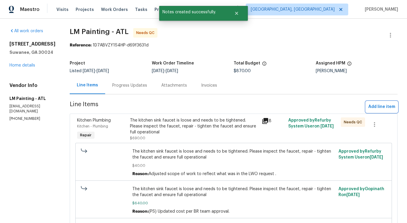
click at [384, 109] on span "Add line item" at bounding box center [382, 106] width 27 height 7
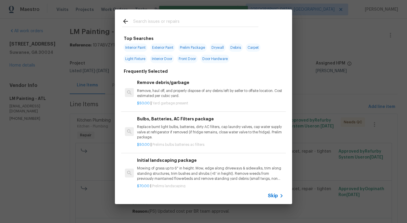
click at [270, 196] on span "Skip" at bounding box center [273, 196] width 10 height 6
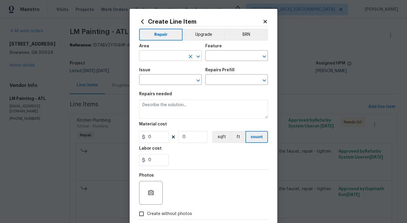
click at [169, 54] on input "text" at bounding box center [162, 56] width 46 height 9
type input "o"
click at [158, 70] on li "Plumbing" at bounding box center [170, 70] width 63 height 10
type input "Plumbing"
click at [210, 56] on input "text" at bounding box center [229, 56] width 46 height 9
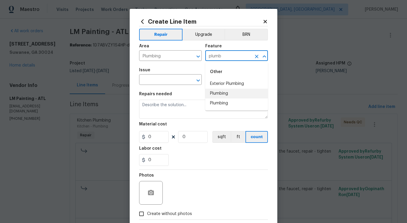
click at [222, 95] on li "Plumbing" at bounding box center [237, 94] width 63 height 10
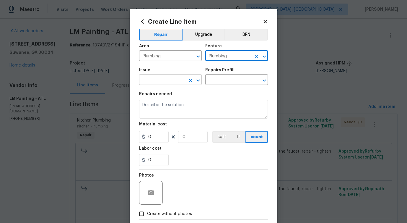
type input "Plumbing"
click at [181, 80] on input "text" at bounding box center [162, 80] width 46 height 9
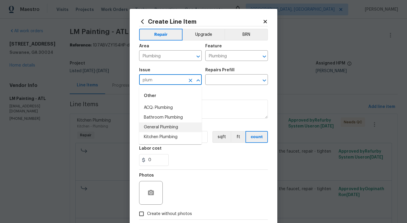
click at [163, 124] on li "General Plumbing" at bounding box center [170, 127] width 63 height 10
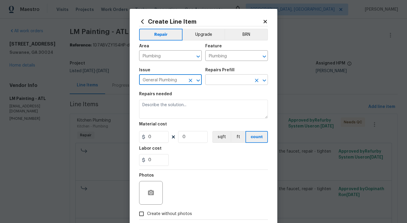
type input "General Plumbing"
click at [222, 83] on input "text" at bounding box center [229, 80] width 46 height 9
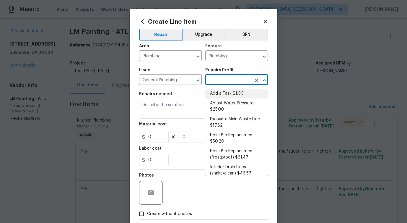
click at [219, 94] on li "Add a Task $1.00" at bounding box center [237, 94] width 63 height 10
type input "Add a Task $1.00"
type textarea "HPM to detail"
type input "1"
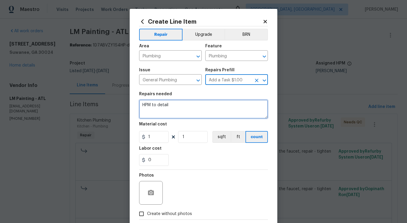
click at [153, 106] on textarea "HPM to detail" at bounding box center [203, 109] width 129 height 19
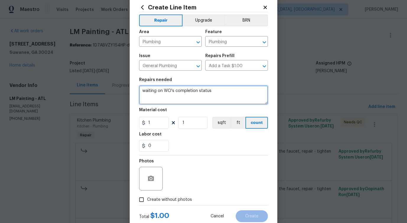
scroll to position [32, 0]
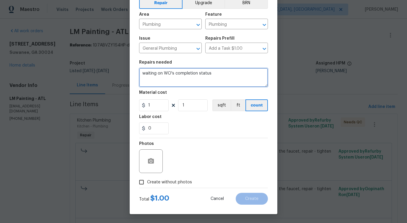
click at [202, 73] on textarea "waiting on WO's completion status" at bounding box center [203, 77] width 129 height 19
type textarea "waiting on WO's completion confirmation"
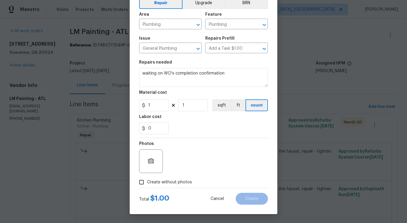
click at [164, 182] on span "Create without photos" at bounding box center [169, 182] width 45 height 6
click at [147, 182] on input "Create without photos" at bounding box center [141, 182] width 11 height 11
checkbox input "true"
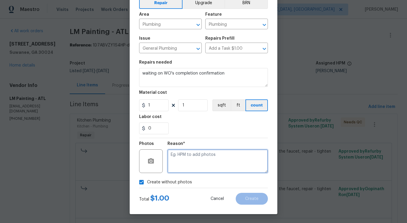
click at [209, 165] on textarea at bounding box center [218, 161] width 101 height 24
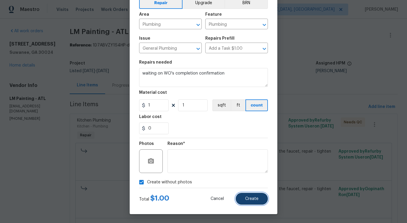
click at [247, 202] on button "Create" at bounding box center [252, 199] width 32 height 12
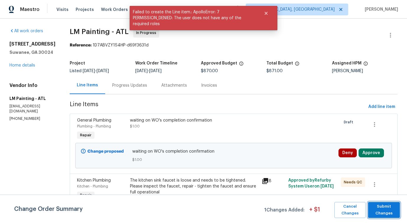
click at [387, 209] on span "Submit Changes" at bounding box center [384, 210] width 26 height 14
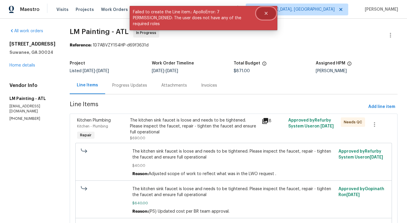
click at [269, 14] on button "Close" at bounding box center [267, 13] width 20 height 12
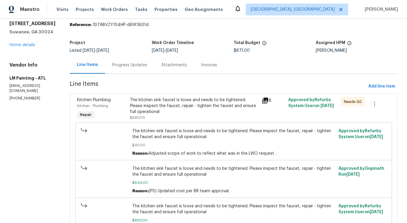
scroll to position [0, 0]
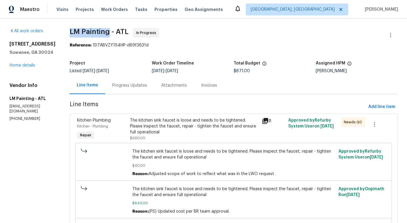
drag, startPoint x: 88, startPoint y: 30, endPoint x: 126, endPoint y: 30, distance: 37.8
click at [126, 30] on span "LM Painting - ATL" at bounding box center [99, 31] width 59 height 7
drag, startPoint x: 87, startPoint y: 32, endPoint x: 134, endPoint y: 32, distance: 47.0
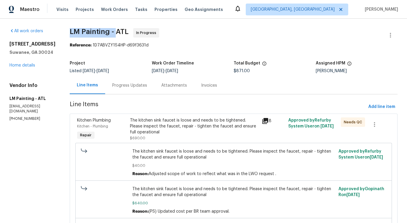
copy span "LM Painting -"
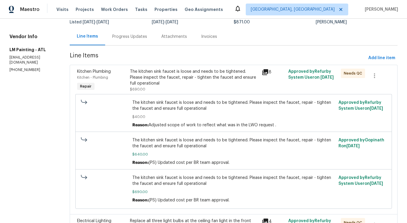
scroll to position [53, 0]
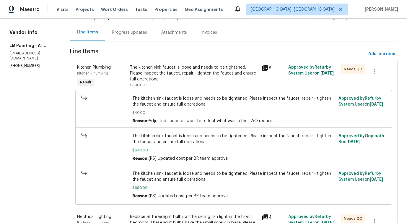
click at [147, 33] on div "Progress Updates" at bounding box center [129, 33] width 35 height 6
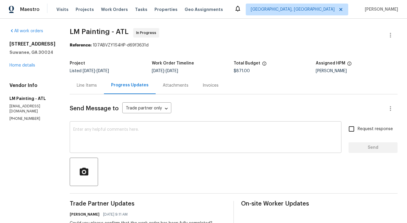
click at [153, 134] on textarea at bounding box center [205, 137] width 265 height 21
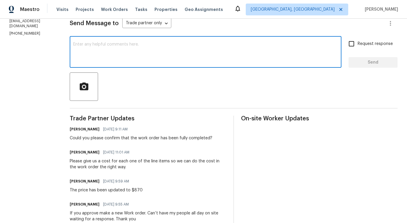
scroll to position [103, 0]
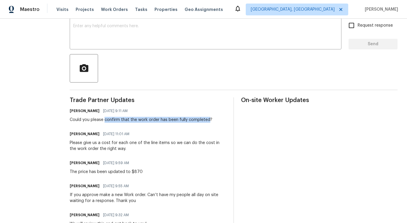
drag, startPoint x: 123, startPoint y: 120, endPoint x: 227, endPoint y: 122, distance: 104.7
click at [213, 122] on div "Could you please confirm that the work order has been fully completed?" at bounding box center [141, 120] width 143 height 6
copy div "confirm that the work order has been fully completed"
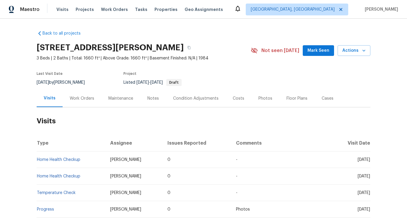
click at [82, 98] on div "Work Orders" at bounding box center [82, 99] width 25 height 6
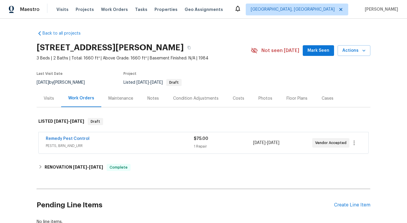
scroll to position [42, 0]
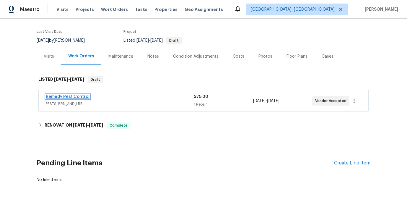
click at [72, 97] on link "Remedy Pest Control" at bounding box center [68, 97] width 44 height 4
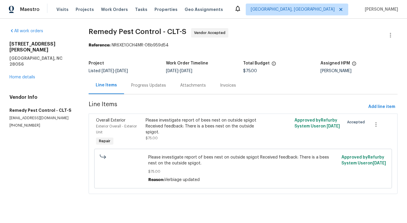
click at [152, 108] on span "Line Items" at bounding box center [228, 106] width 278 height 11
click at [154, 93] on div "Progress Updates" at bounding box center [148, 85] width 49 height 17
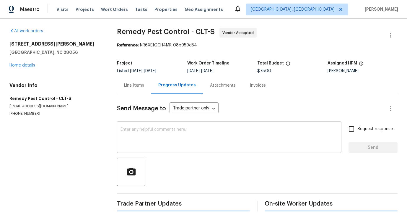
click at [162, 144] on textarea at bounding box center [230, 137] width 218 height 21
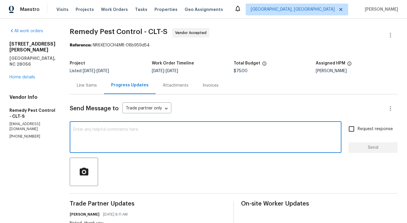
click at [107, 145] on textarea at bounding box center [205, 137] width 265 height 21
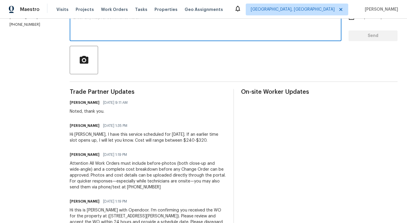
scroll to position [110, 0]
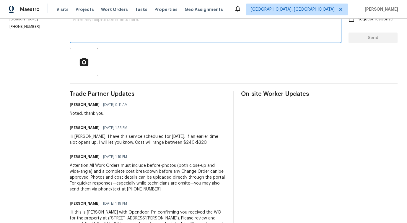
click at [133, 35] on textarea at bounding box center [205, 28] width 265 height 21
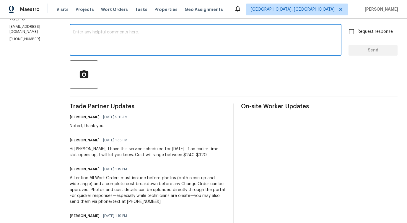
click at [257, 38] on textarea at bounding box center [205, 40] width 265 height 21
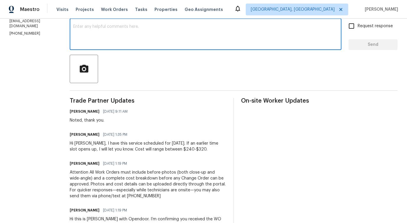
scroll to position [0, 0]
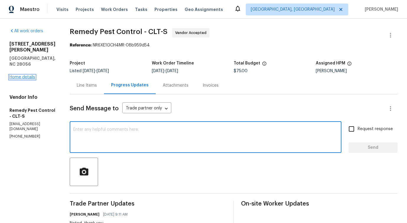
click at [19, 75] on link "Home details" at bounding box center [22, 77] width 26 height 4
